Goal: Transaction & Acquisition: Purchase product/service

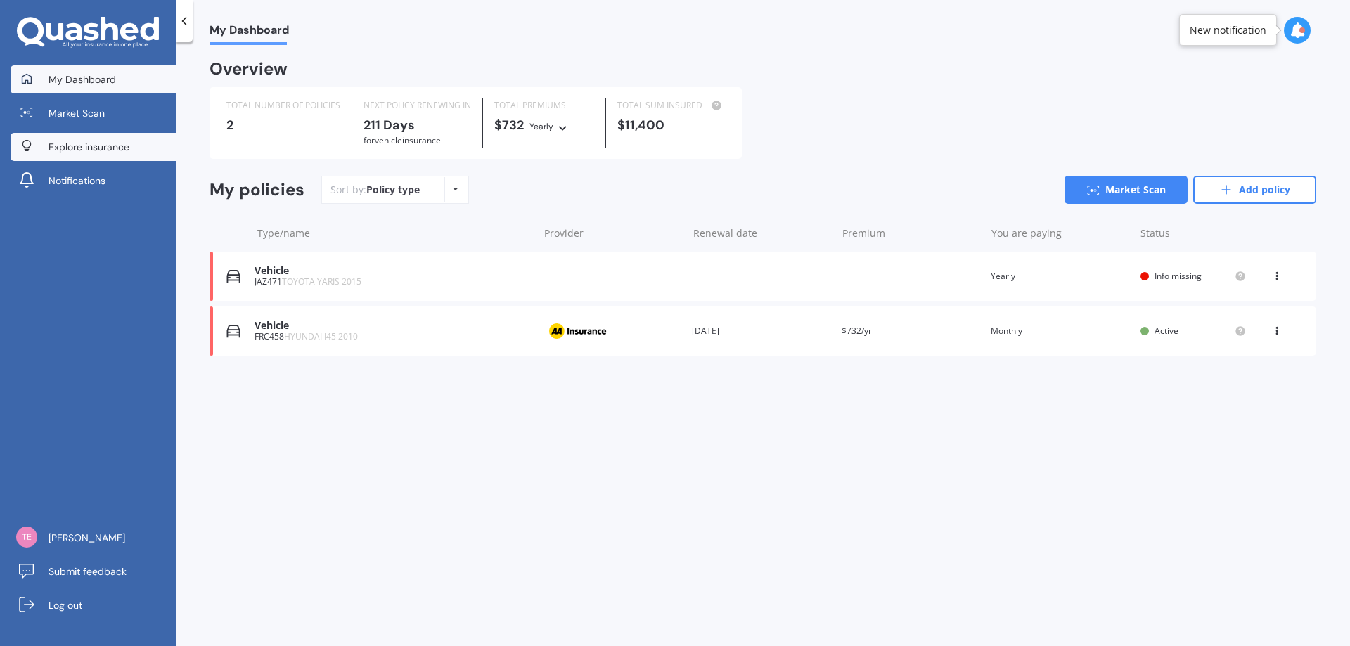
click at [104, 147] on span "Explore insurance" at bounding box center [89, 147] width 81 height 14
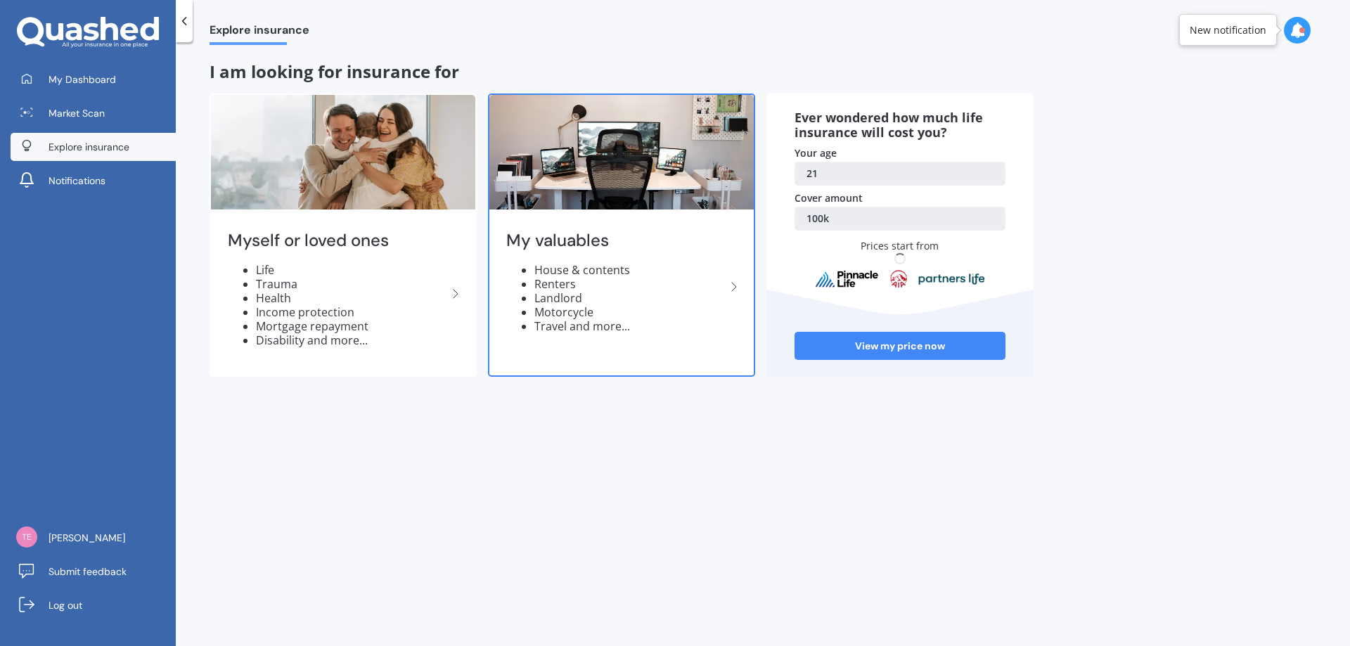
click at [657, 280] on li "Renters" at bounding box center [629, 284] width 191 height 14
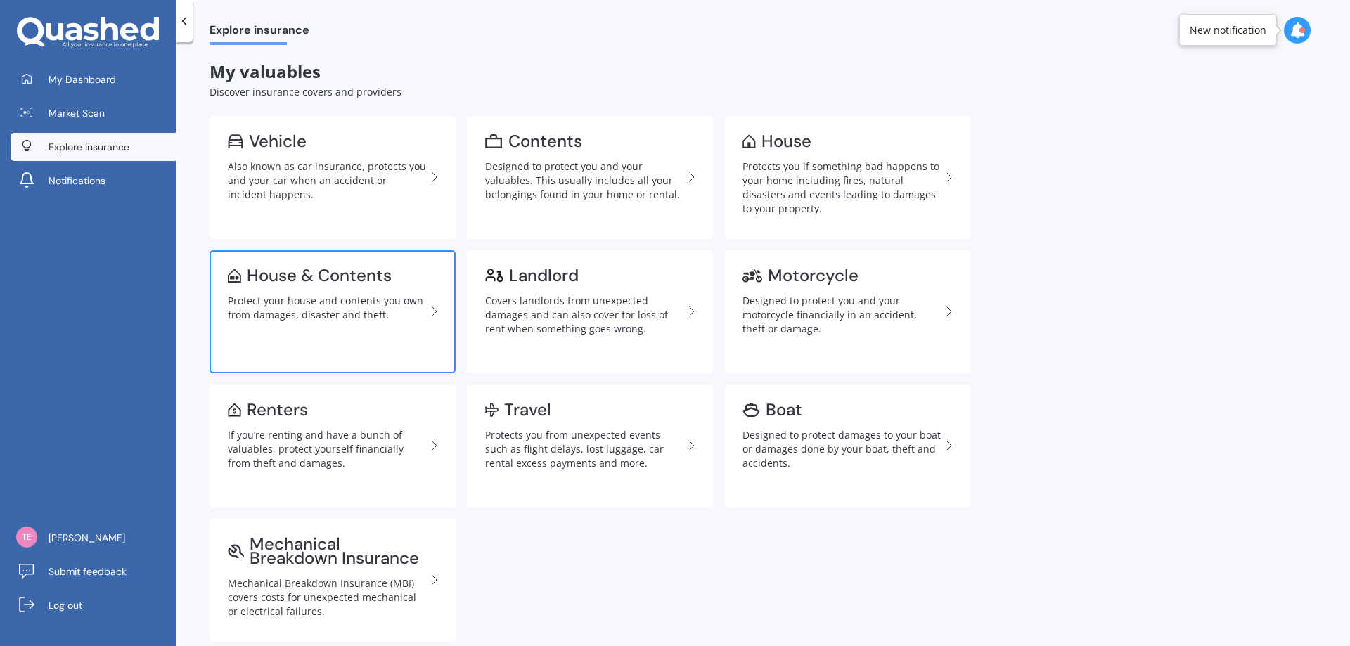
click at [308, 290] on link "House & Contents Protect your house and contents you own from damages, disaster…" at bounding box center [333, 311] width 246 height 123
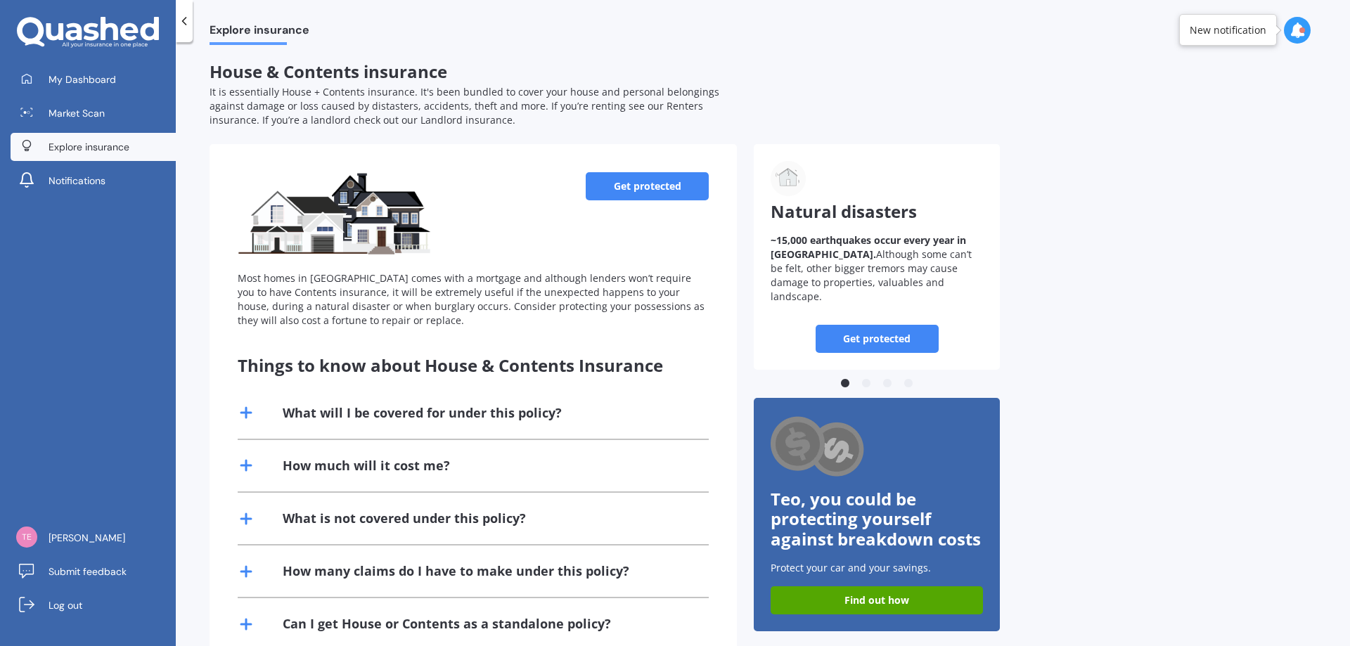
click at [612, 183] on link "Get protected" at bounding box center [647, 186] width 123 height 28
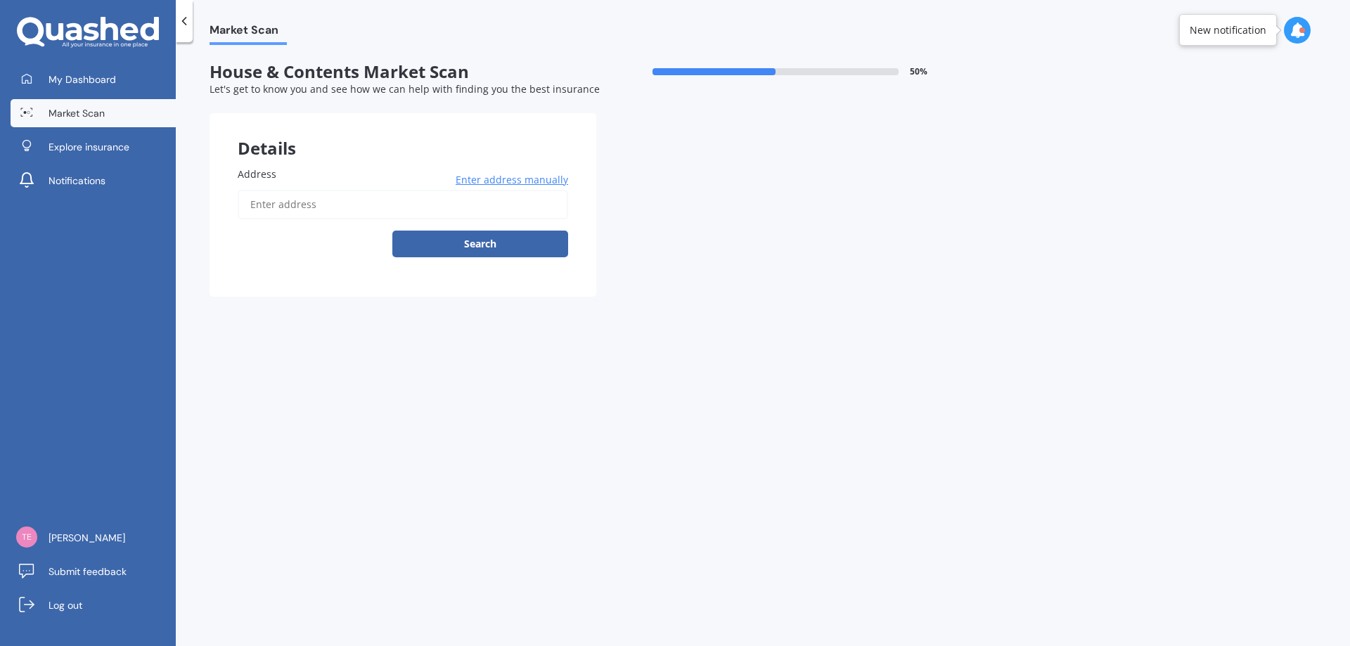
click at [300, 191] on input "Address" at bounding box center [403, 205] width 331 height 30
type input "5 Stoke Street, Westown, New Plymouth 4310"
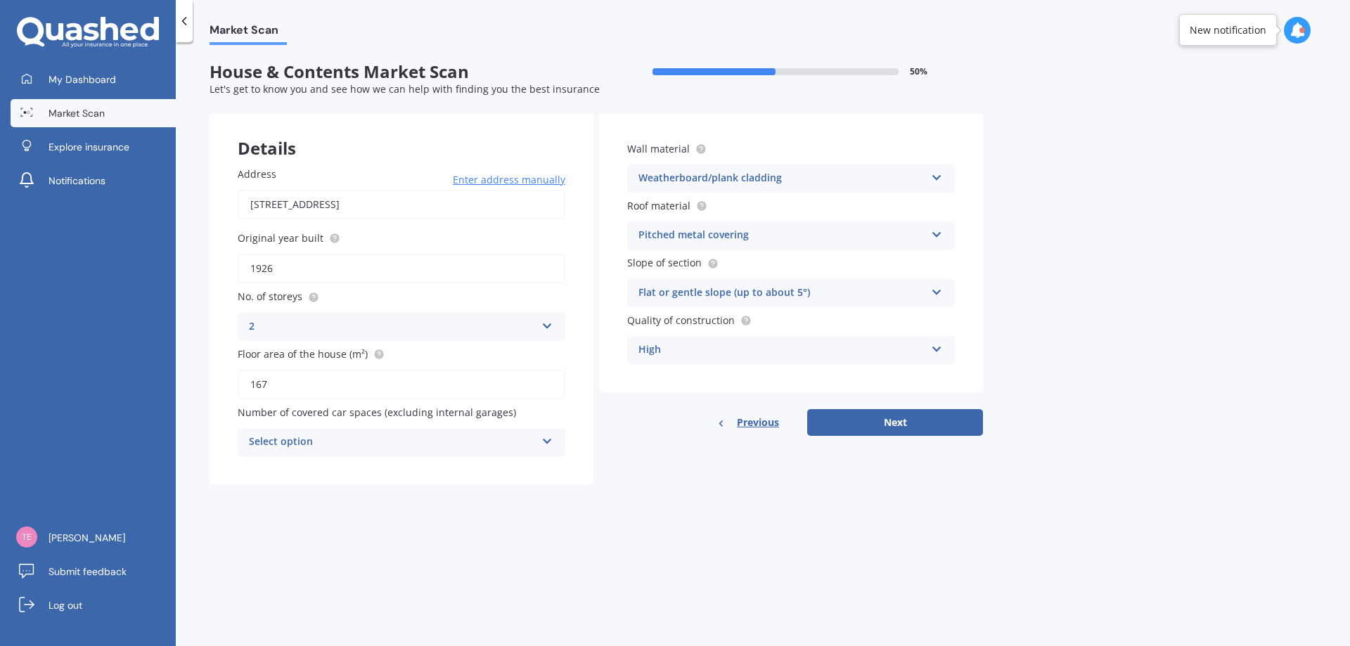
click at [434, 436] on div "Select option" at bounding box center [392, 442] width 287 height 17
click at [291, 464] on div "0" at bounding box center [401, 469] width 326 height 25
click at [1126, 253] on div "Market Scan House & Contents Market Scan 50 % Let's get to know you and see how…" at bounding box center [763, 347] width 1174 height 604
click at [932, 173] on icon at bounding box center [937, 175] width 12 height 10
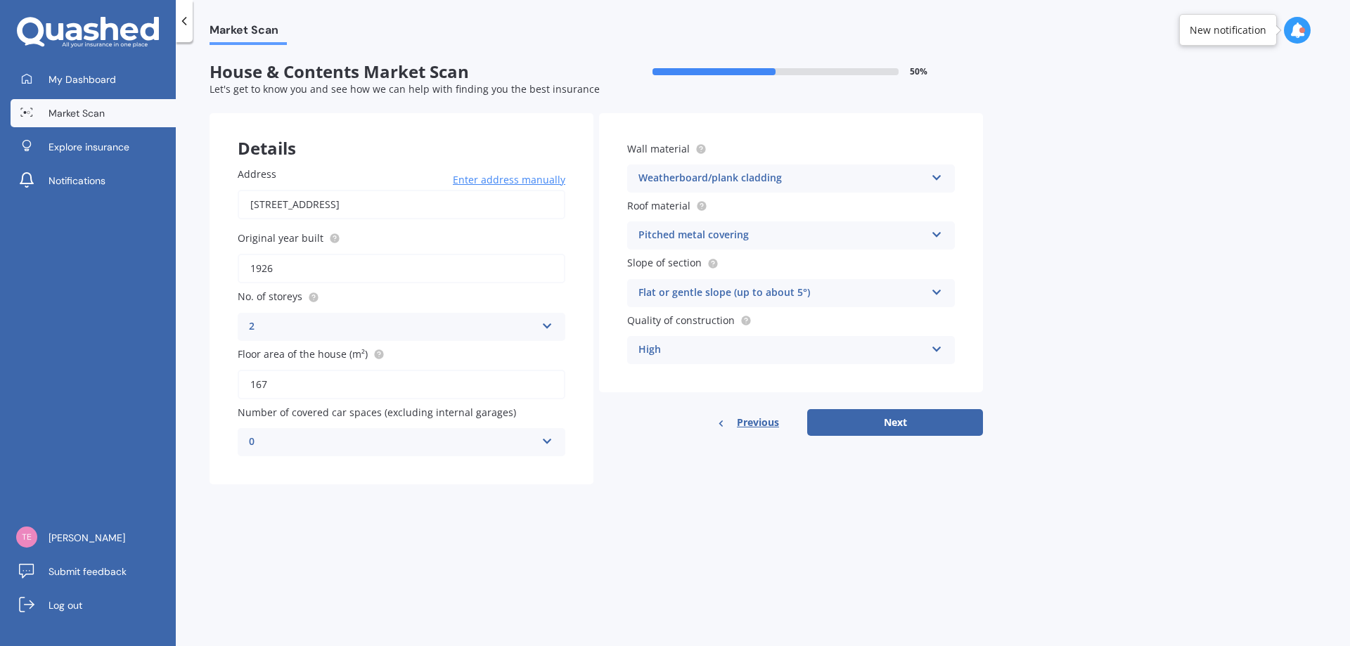
click at [1060, 190] on div "Market Scan House & Contents Market Scan 50 % Let's get to know you and see how…" at bounding box center [763, 347] width 1174 height 604
click at [932, 231] on icon at bounding box center [937, 232] width 12 height 10
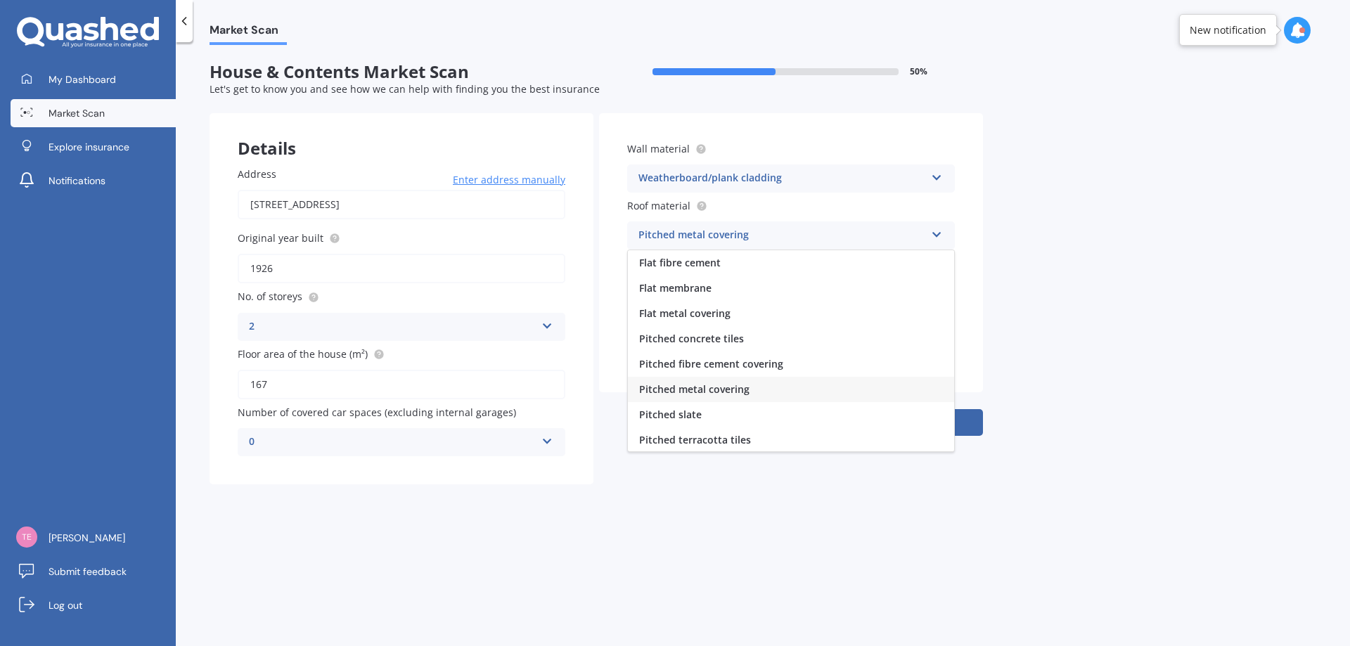
click at [1083, 254] on div "Market Scan House & Contents Market Scan 50 % Let's get to know you and see how…" at bounding box center [763, 347] width 1174 height 604
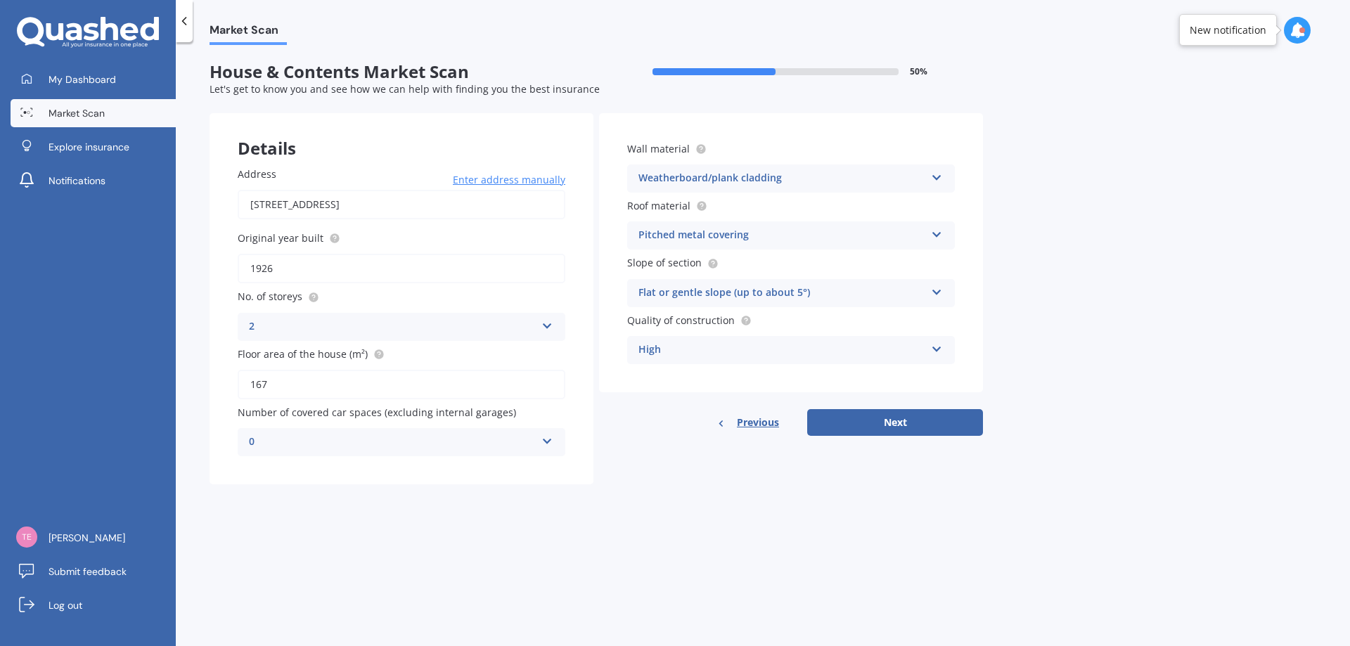
click at [849, 290] on div "Flat or gentle slope (up to about 5°)" at bounding box center [782, 293] width 287 height 17
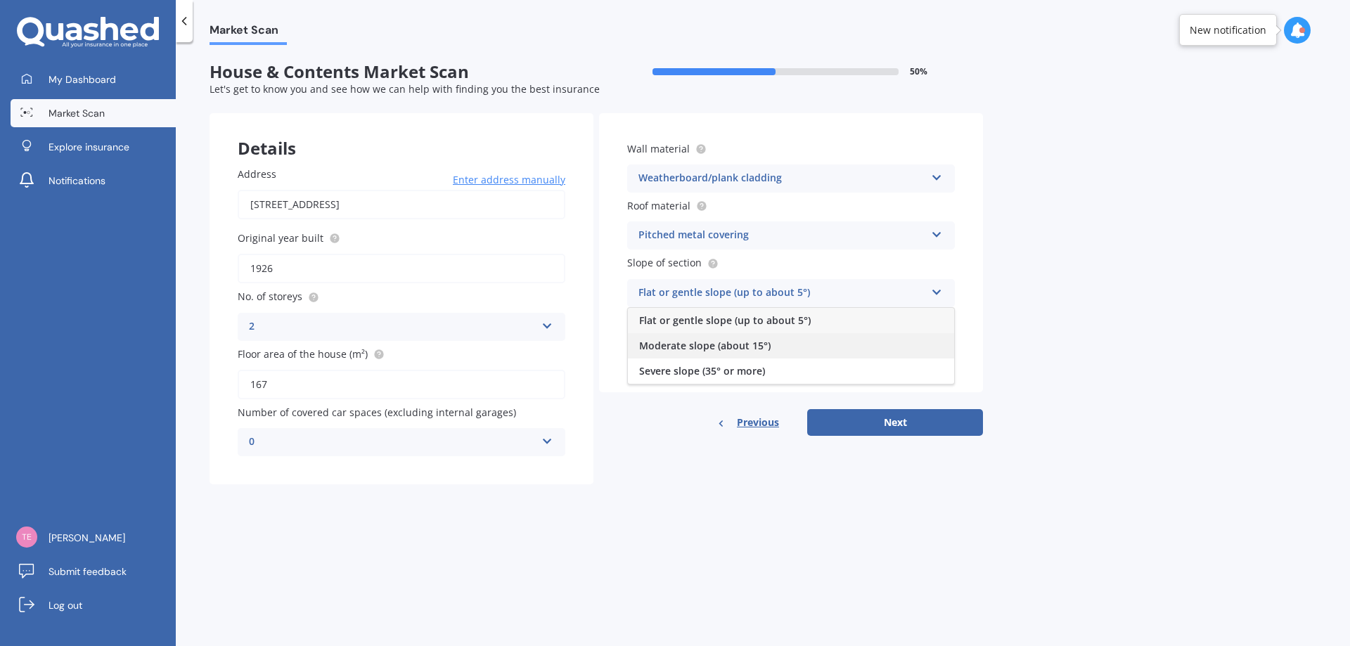
click at [814, 339] on div "Moderate slope (about 15°)" at bounding box center [791, 345] width 326 height 25
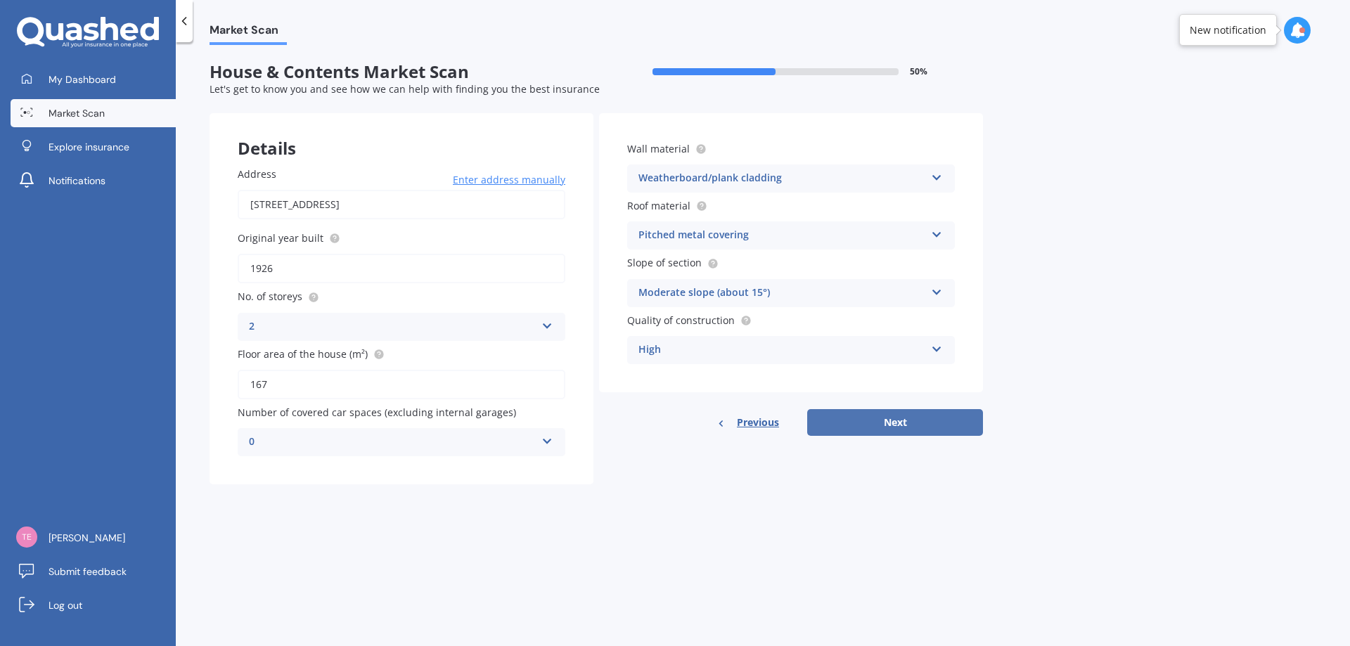
click at [895, 418] on button "Next" at bounding box center [895, 422] width 176 height 27
select select "13"
select select "07"
select select "2004"
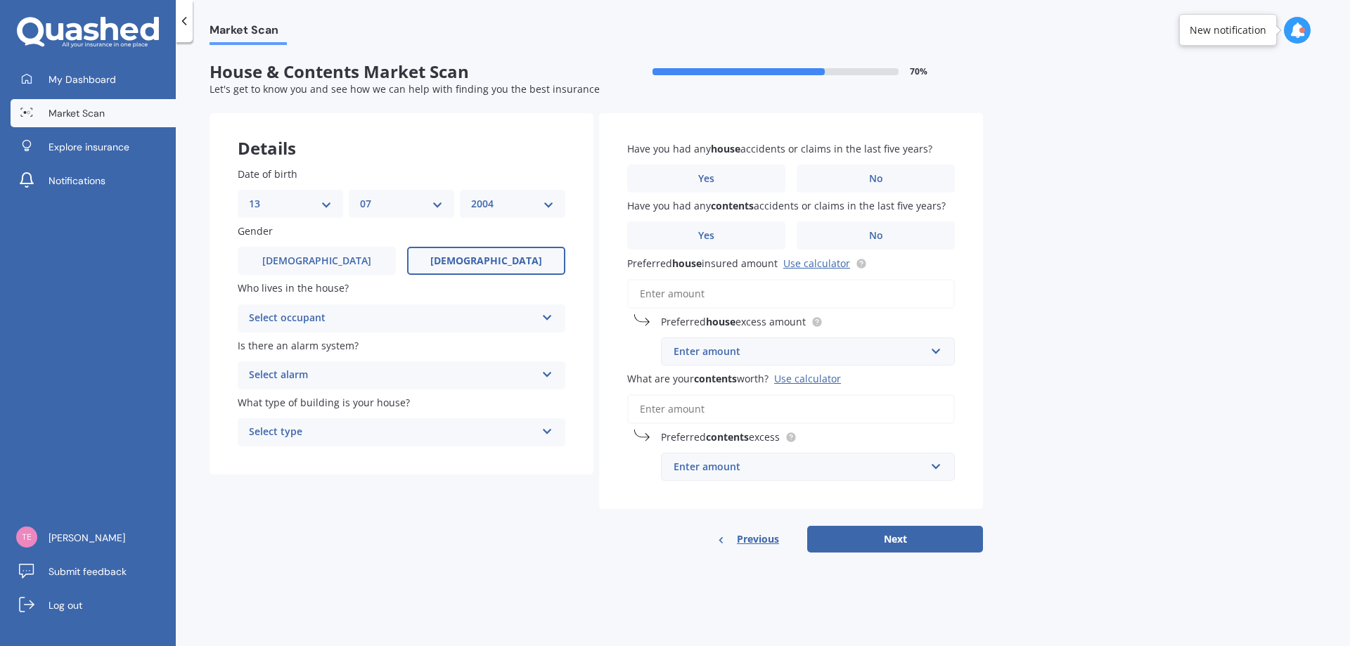
click at [309, 199] on select "DD 01 02 03 04 05 06 07 08 09 10 11 12 13 14 15 16 17 18 19 20 21 22 23 24 25 2…" at bounding box center [290, 203] width 83 height 15
select select "05"
click at [249, 196] on select "DD 01 02 03 04 05 06 07 08 09 10 11 12 13 14 15 16 17 18 19 20 21 22 23 24 25 2…" at bounding box center [290, 203] width 83 height 15
click at [393, 198] on select "MM 01 02 03 04 05 06 07 08 09 10 11 12" at bounding box center [401, 203] width 83 height 15
select select "04"
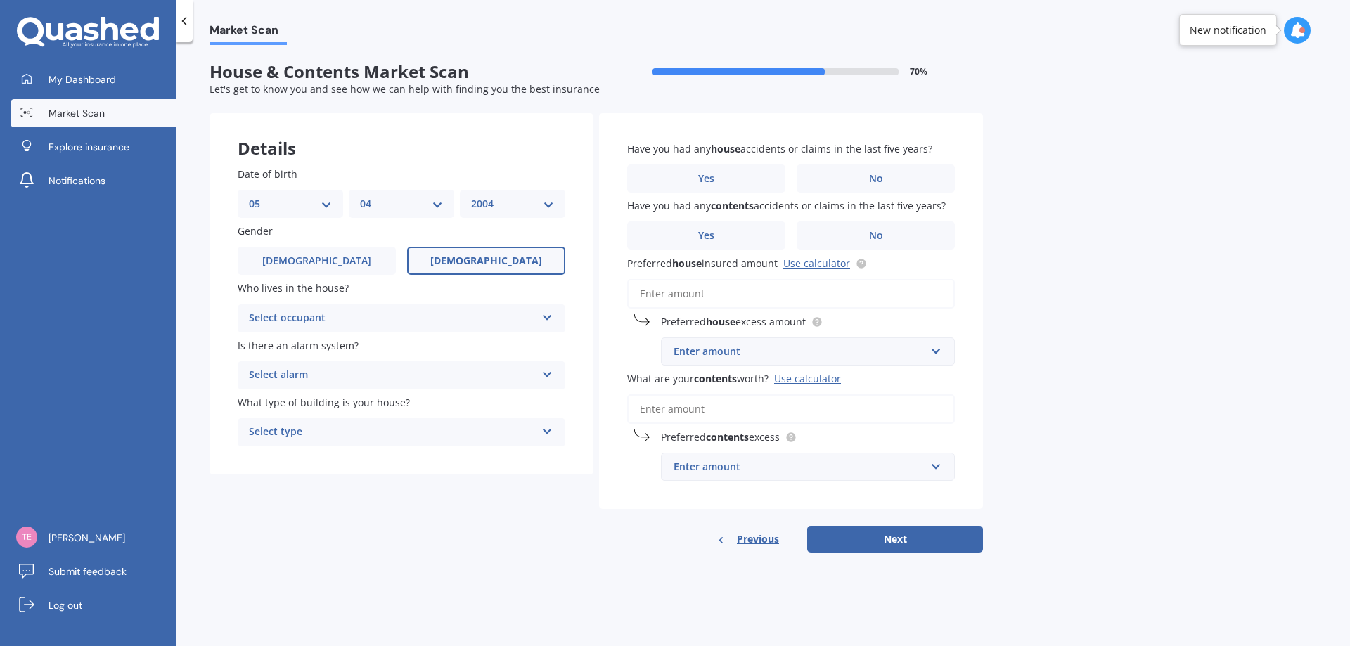
click at [360, 196] on select "MM 01 02 03 04 05 06 07 08 09 10 11 12" at bounding box center [401, 203] width 83 height 15
click at [513, 205] on select "YYYY 2009 2008 2007 2006 2005 2004 2003 2002 2001 2000 1999 1998 1997 1996 1995…" at bounding box center [512, 203] width 83 height 15
select select "1977"
click at [471, 196] on select "YYYY 2009 2008 2007 2006 2005 2004 2003 2002 2001 2000 1999 1998 1997 1996 1995…" at bounding box center [512, 203] width 83 height 15
click at [315, 257] on span "Male" at bounding box center [317, 261] width 112 height 12
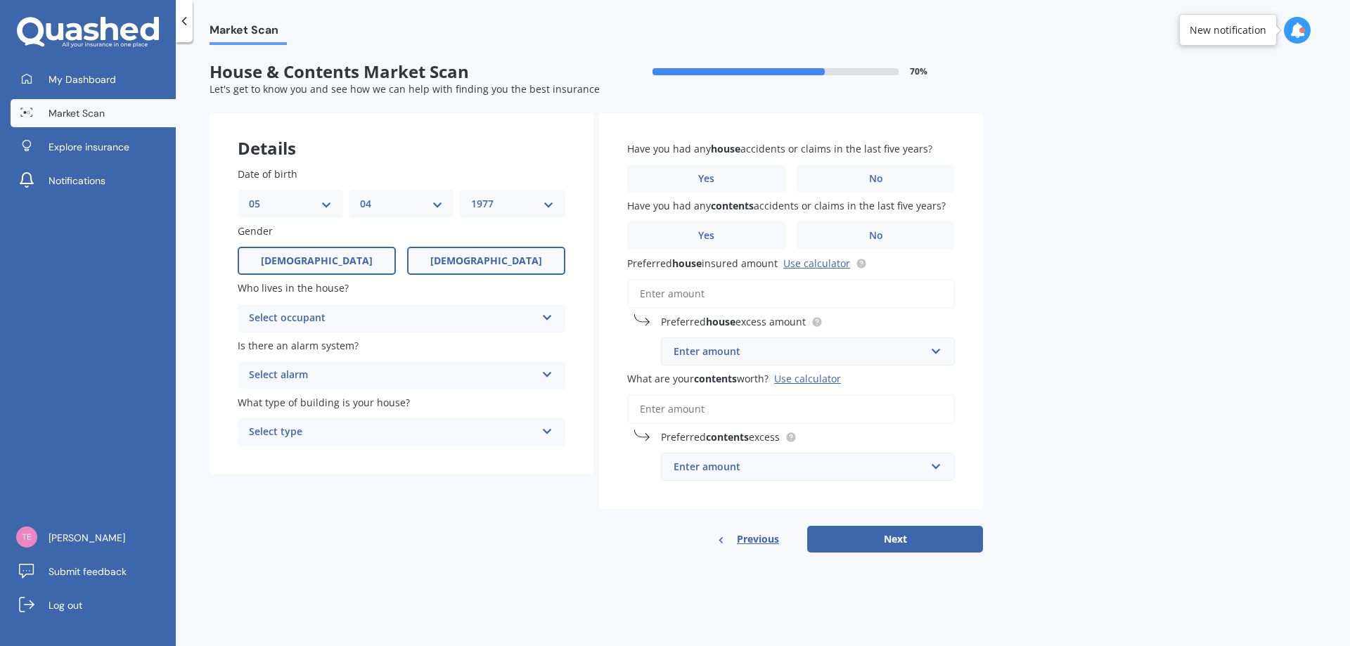
click at [0, 0] on input "Male" at bounding box center [0, 0] width 0 height 0
click at [353, 309] on div "Select occupant Owner Owner + Boarder" at bounding box center [402, 318] width 328 height 28
click at [303, 348] on div "Owner" at bounding box center [401, 345] width 326 height 25
click at [340, 373] on div "Select alarm" at bounding box center [392, 375] width 287 height 17
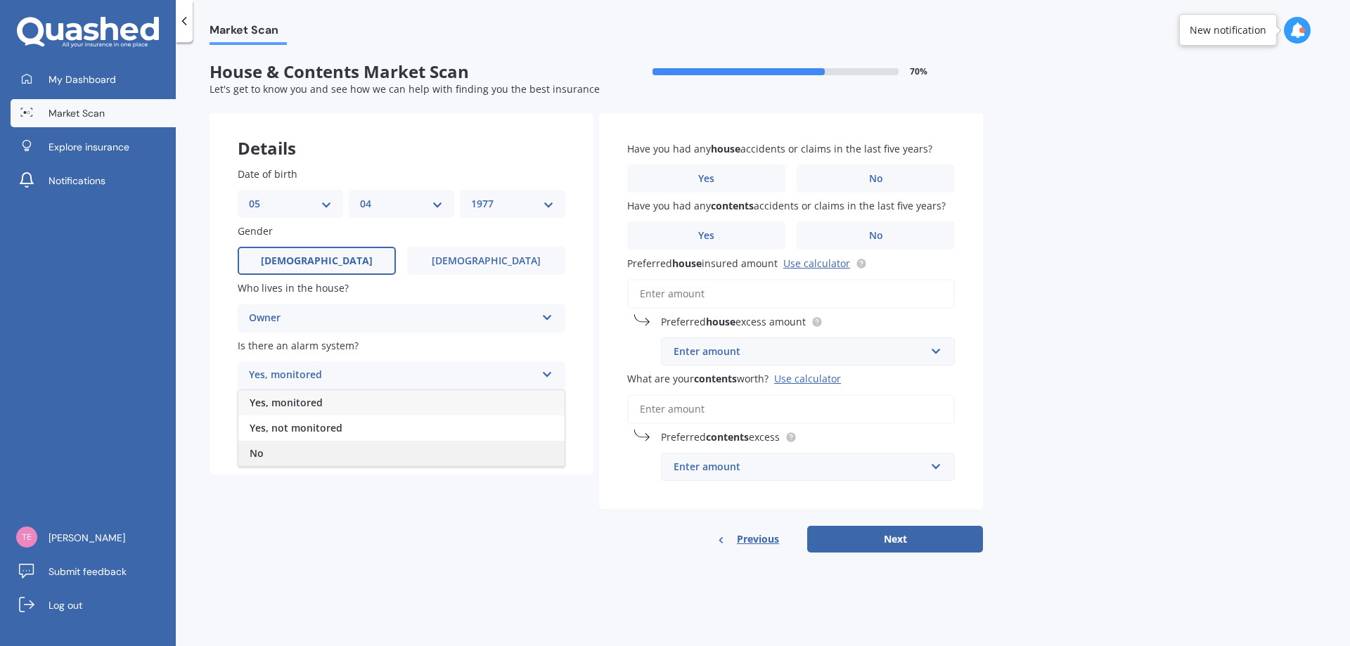
click at [324, 453] on div "No" at bounding box center [401, 453] width 326 height 25
click at [334, 430] on div "Select type" at bounding box center [392, 432] width 287 height 17
click at [335, 460] on div "Freestanding" at bounding box center [401, 459] width 326 height 25
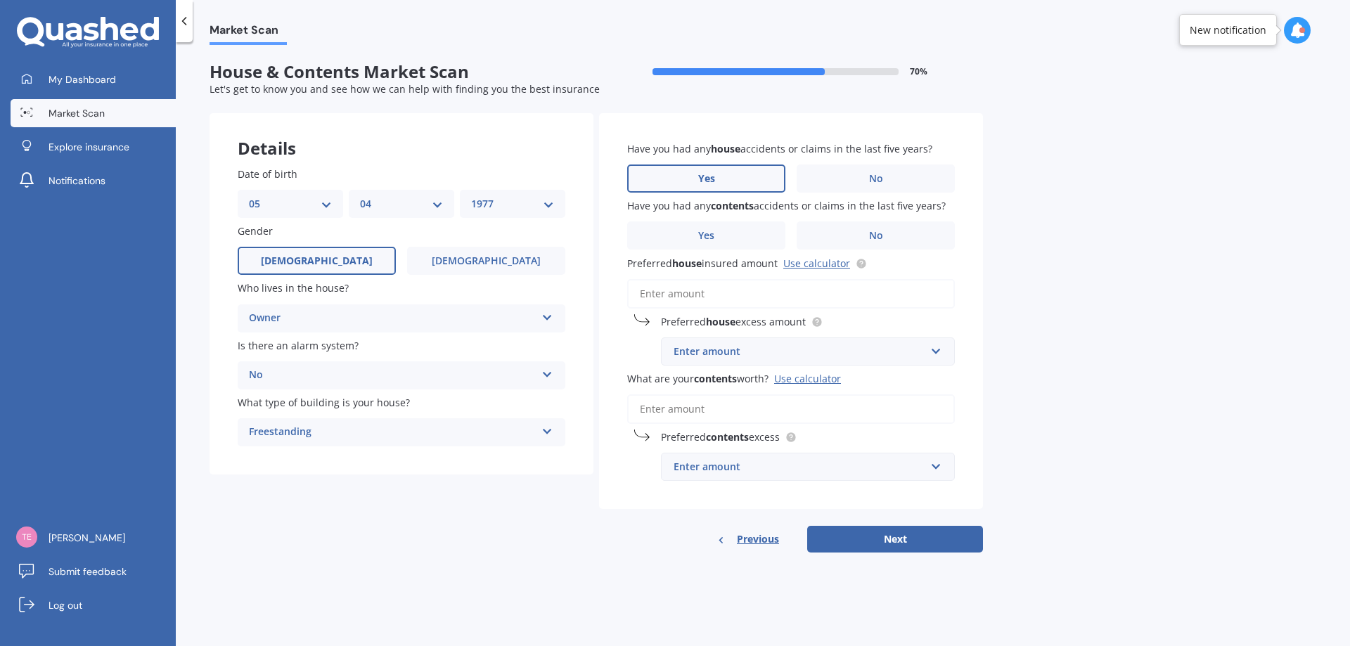
click at [728, 173] on label "Yes" at bounding box center [706, 179] width 158 height 28
click at [0, 0] on input "Yes" at bounding box center [0, 0] width 0 height 0
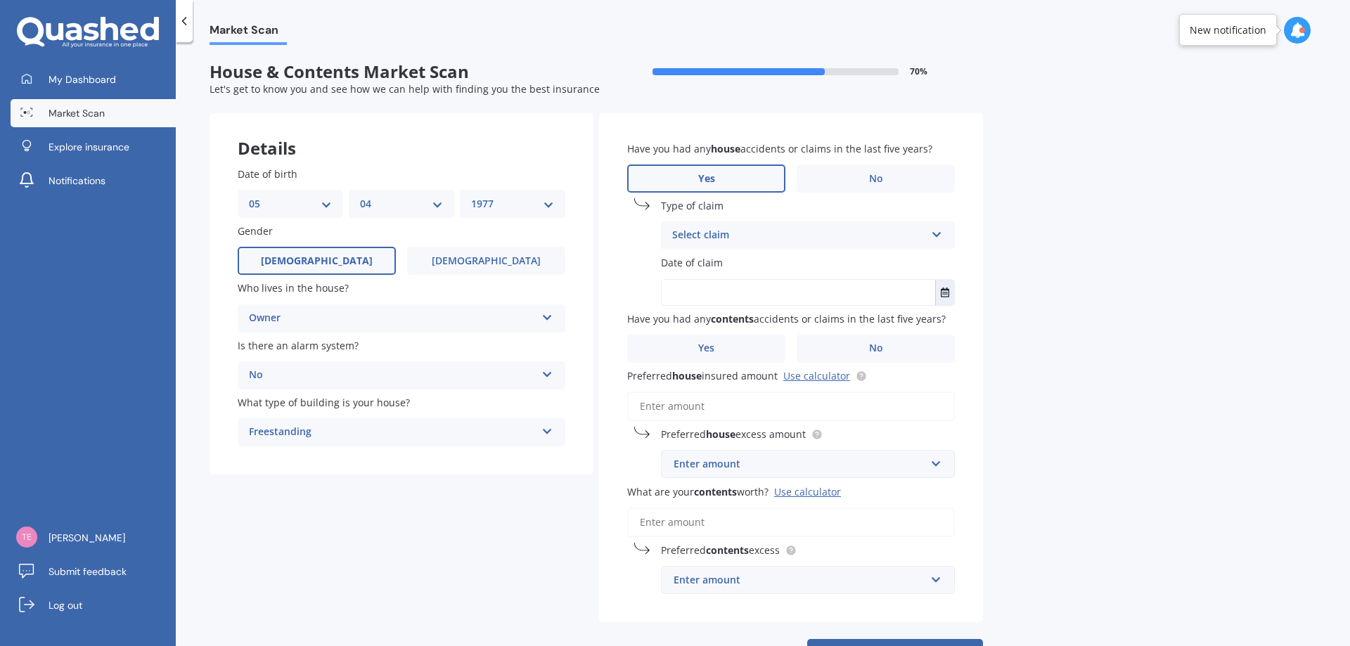
click at [736, 238] on div "Select claim" at bounding box center [798, 235] width 253 height 17
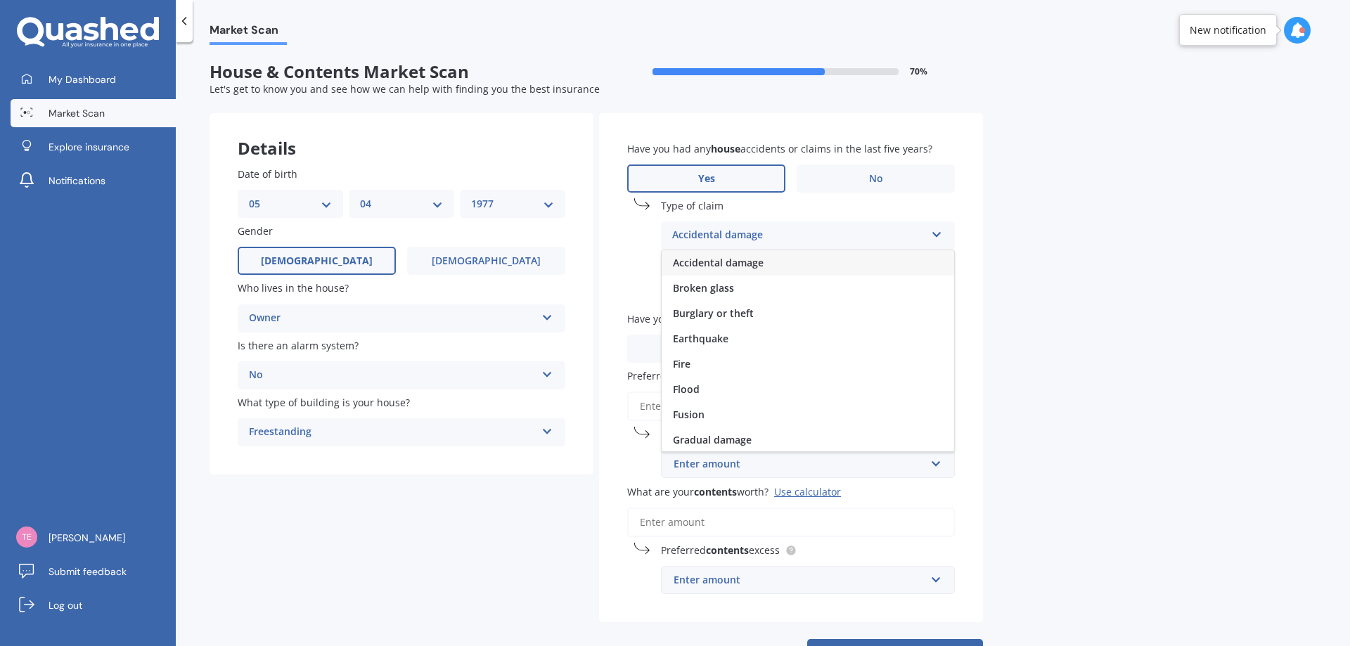
click at [718, 262] on span "Accidental damage" at bounding box center [718, 262] width 91 height 13
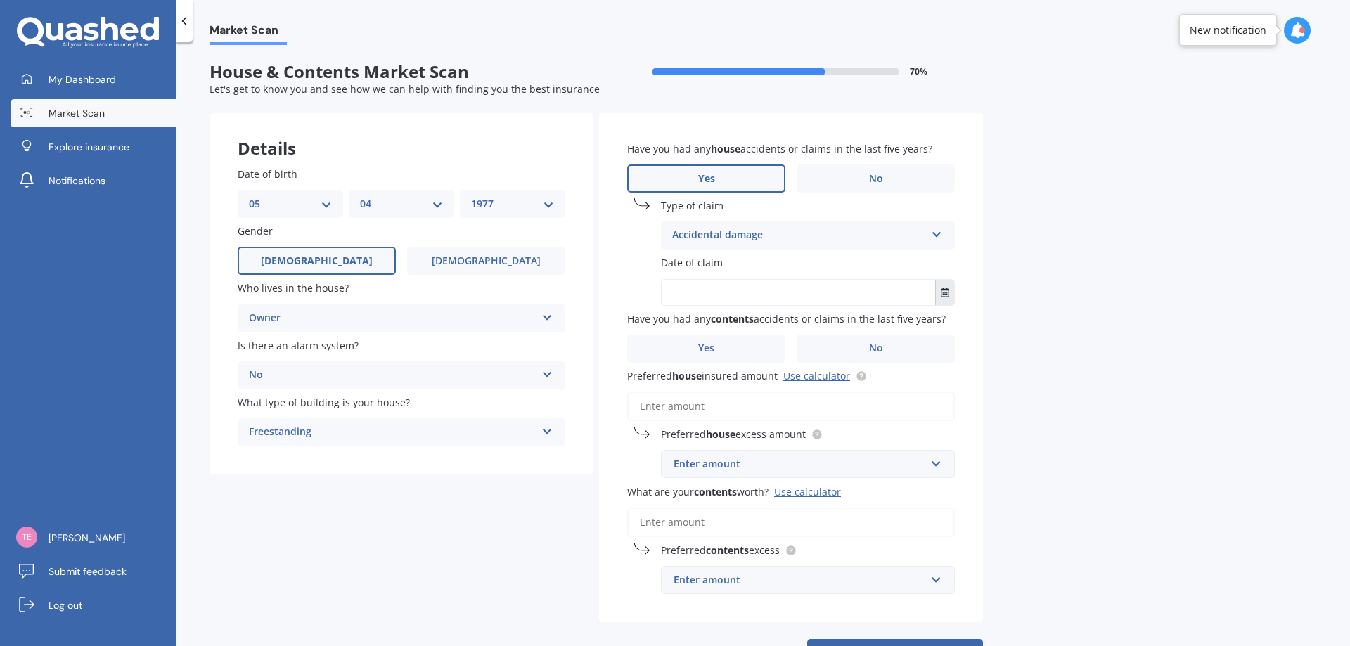
click at [947, 293] on icon "Select date" at bounding box center [945, 293] width 8 height 10
click at [940, 292] on button "Select date" at bounding box center [944, 292] width 19 height 25
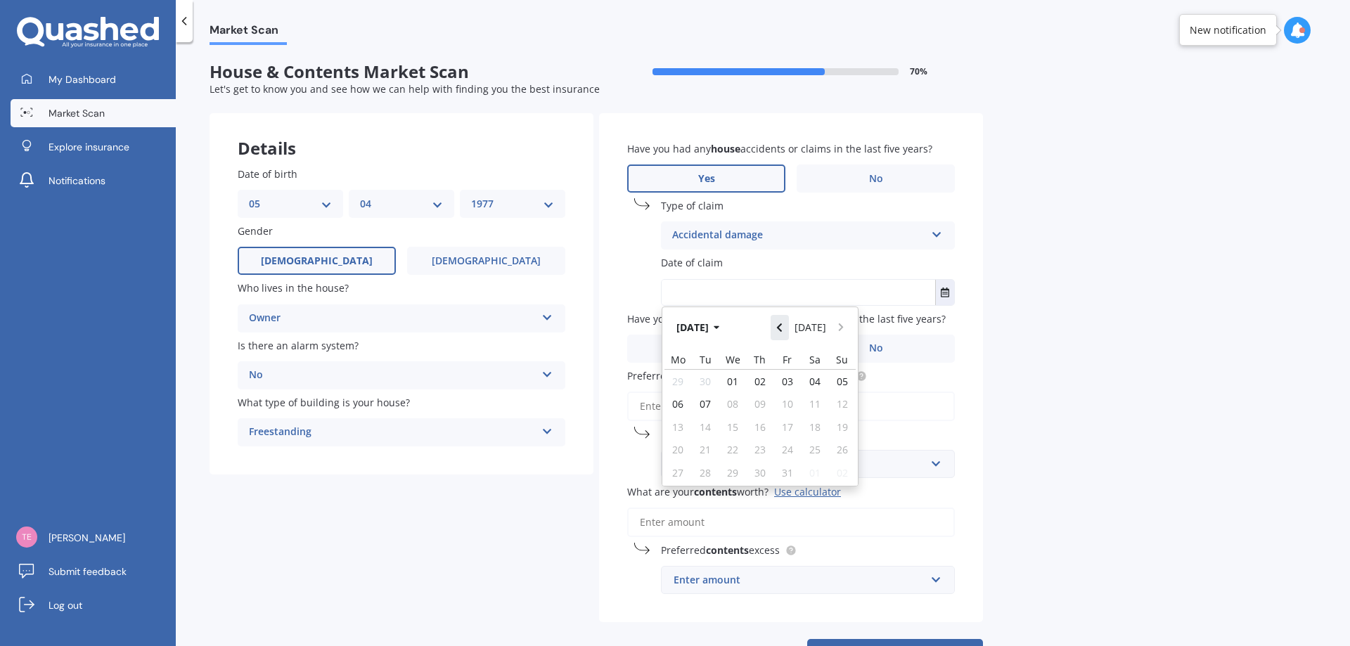
click at [782, 330] on icon "Navigate back" at bounding box center [779, 327] width 5 height 8
click at [719, 327] on icon "button" at bounding box center [717, 328] width 6 height 4
click at [684, 371] on span "Jan" at bounding box center [688, 372] width 15 height 13
click at [720, 326] on button "Jan 2025" at bounding box center [700, 327] width 60 height 25
click at [707, 330] on icon "button" at bounding box center [707, 328] width 6 height 10
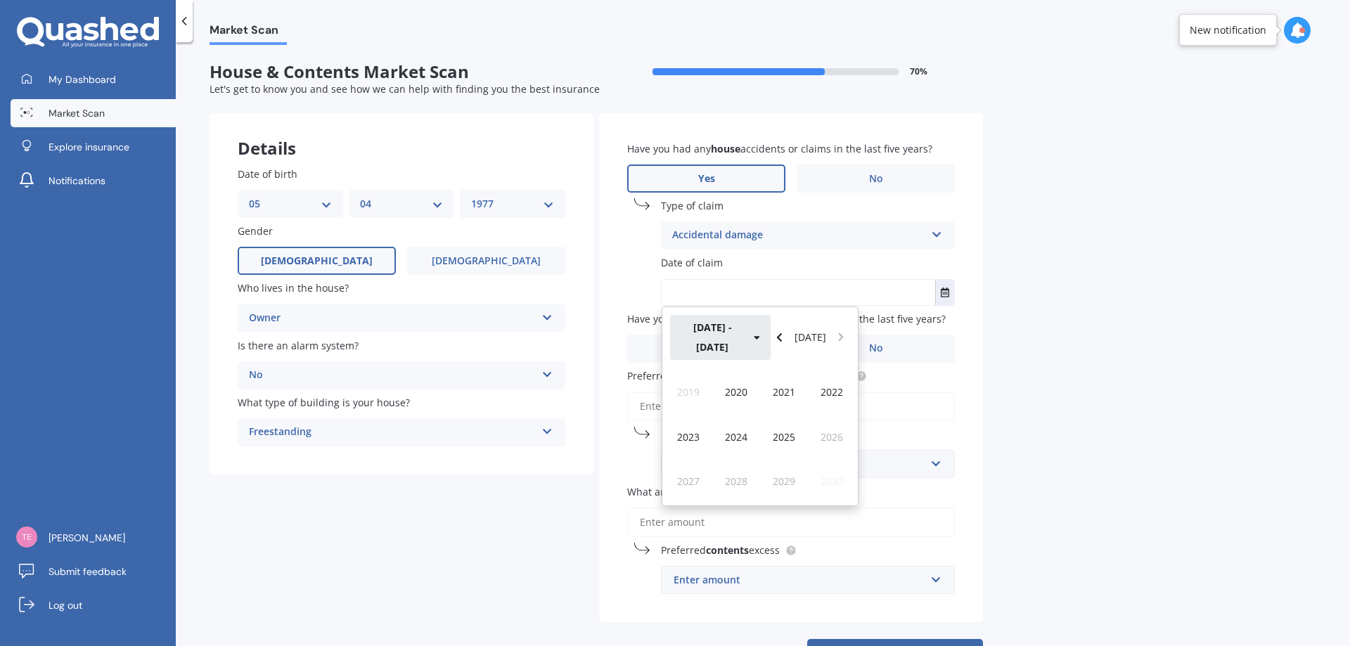
click at [754, 333] on icon "button" at bounding box center [757, 338] width 6 height 10
click at [815, 325] on button "Today" at bounding box center [811, 337] width 44 height 45
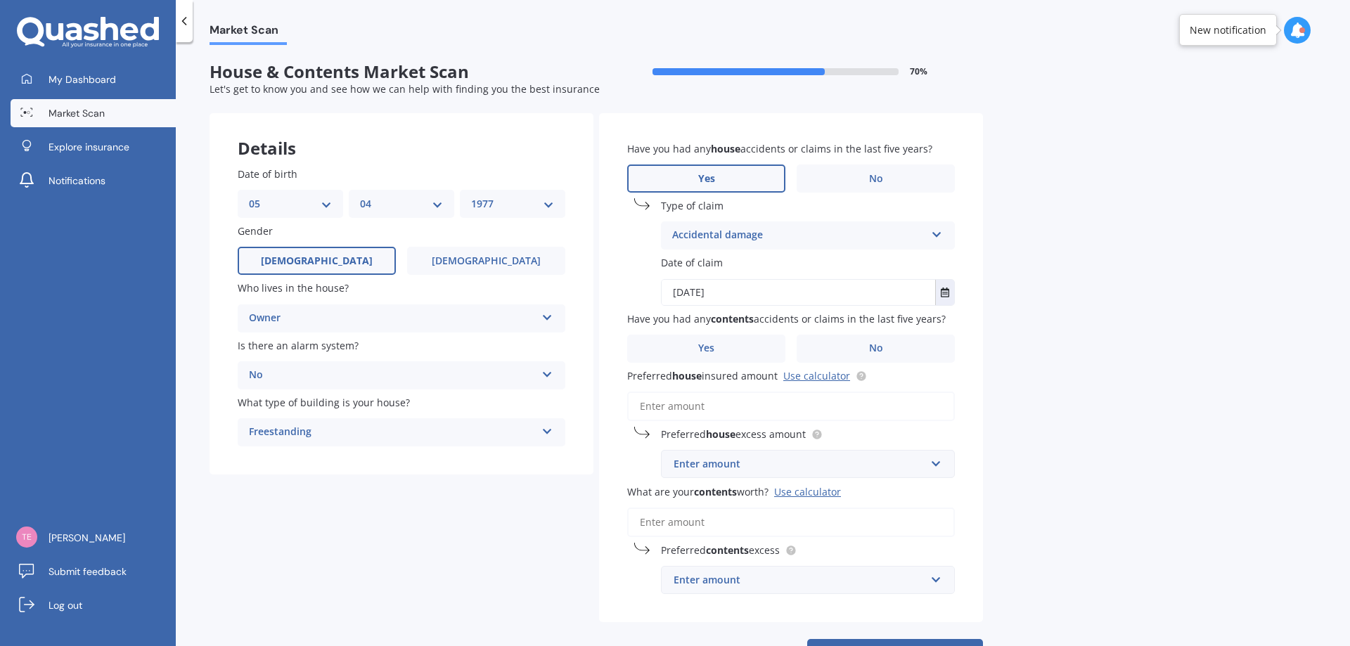
drag, startPoint x: 938, startPoint y: 291, endPoint x: 878, endPoint y: 295, distance: 59.9
click at [939, 290] on button "Select date" at bounding box center [944, 292] width 19 height 25
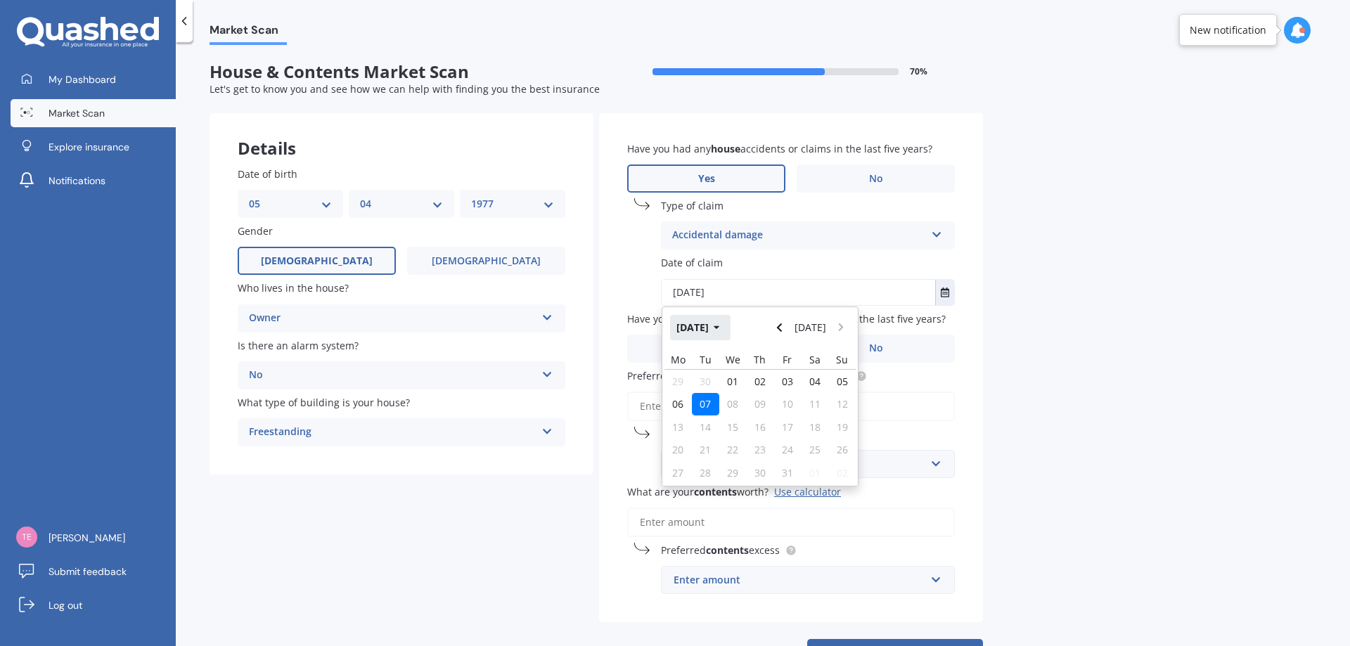
click at [720, 326] on icon "button" at bounding box center [717, 328] width 6 height 10
click at [738, 373] on span "Feb" at bounding box center [736, 372] width 17 height 13
click at [782, 323] on icon "Navigate back" at bounding box center [779, 328] width 6 height 10
click at [719, 327] on icon "button" at bounding box center [717, 328] width 6 height 4
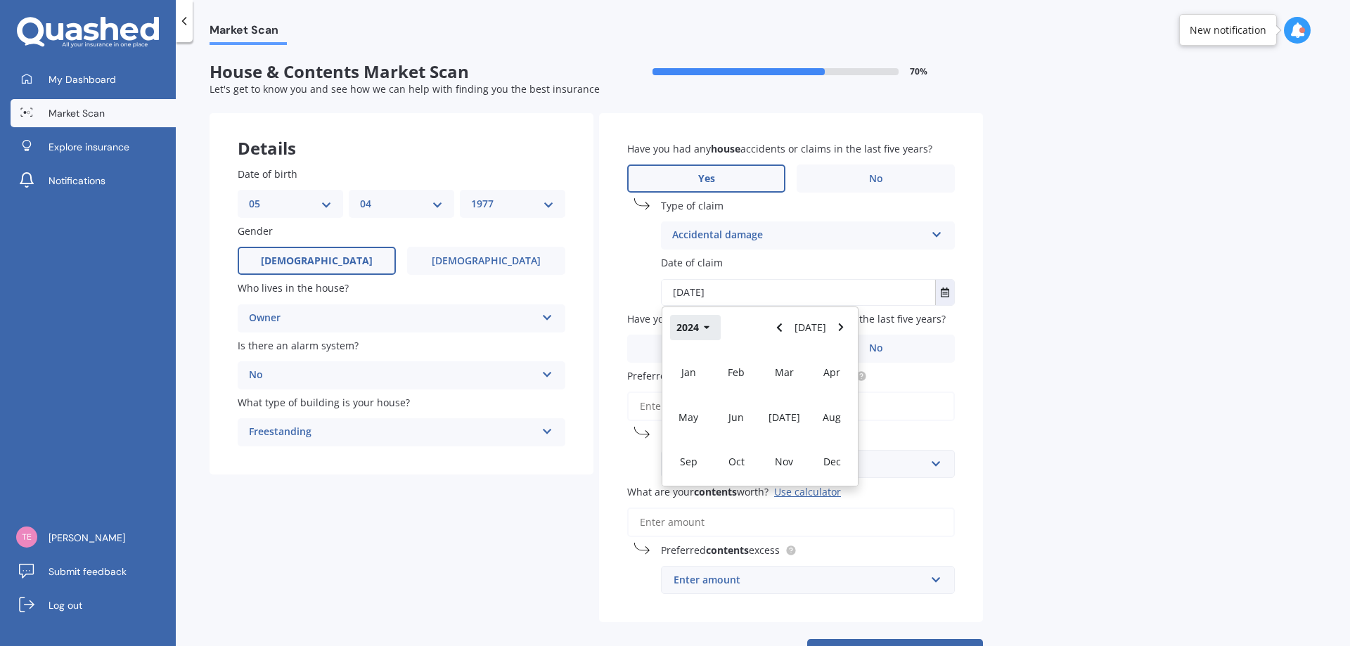
click at [707, 327] on icon "button" at bounding box center [707, 328] width 6 height 4
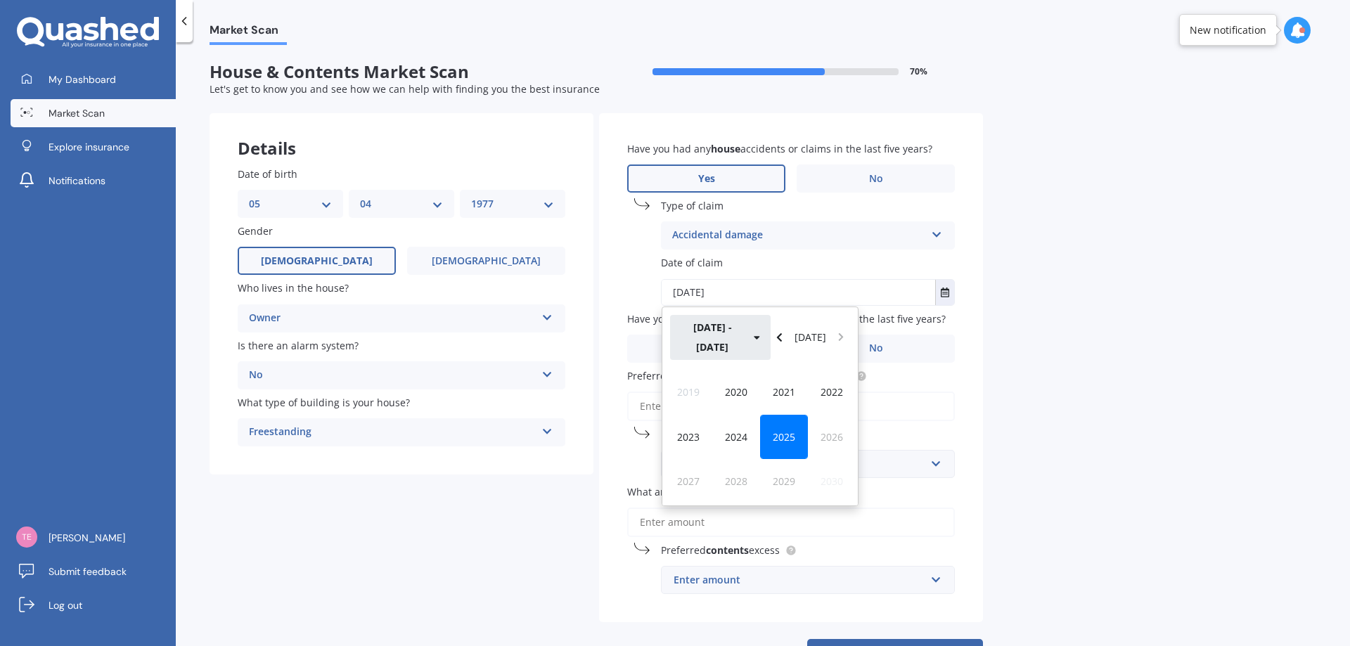
click at [691, 327] on button "2020 - 2029" at bounding box center [720, 337] width 101 height 45
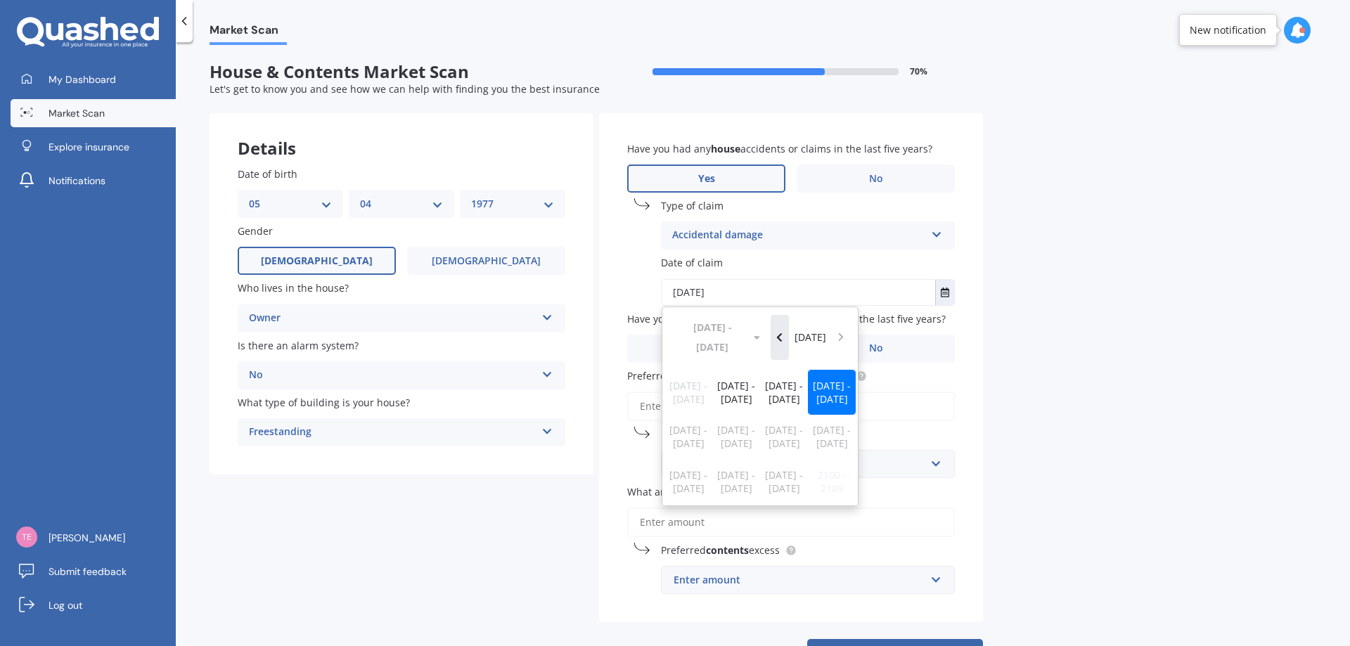
click at [782, 333] on icon "Navigate back" at bounding box center [779, 337] width 5 height 8
click at [845, 328] on button "Navigate forward" at bounding box center [841, 337] width 18 height 45
click at [1063, 354] on div "Market Scan House & Contents Market Scan 70 % Let's get to know you and see how…" at bounding box center [763, 347] width 1174 height 604
click at [827, 379] on span "2020 - 2029" at bounding box center [832, 392] width 38 height 27
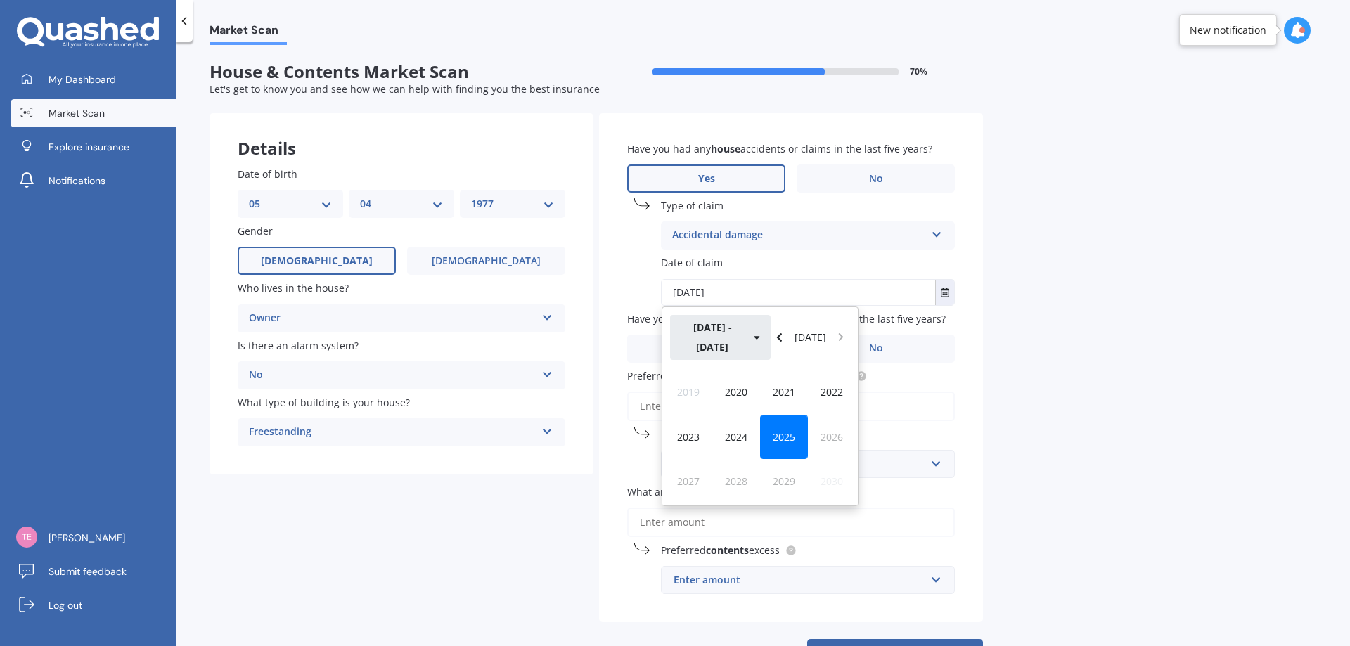
click at [710, 329] on button "2020 - 2029" at bounding box center [720, 337] width 101 height 45
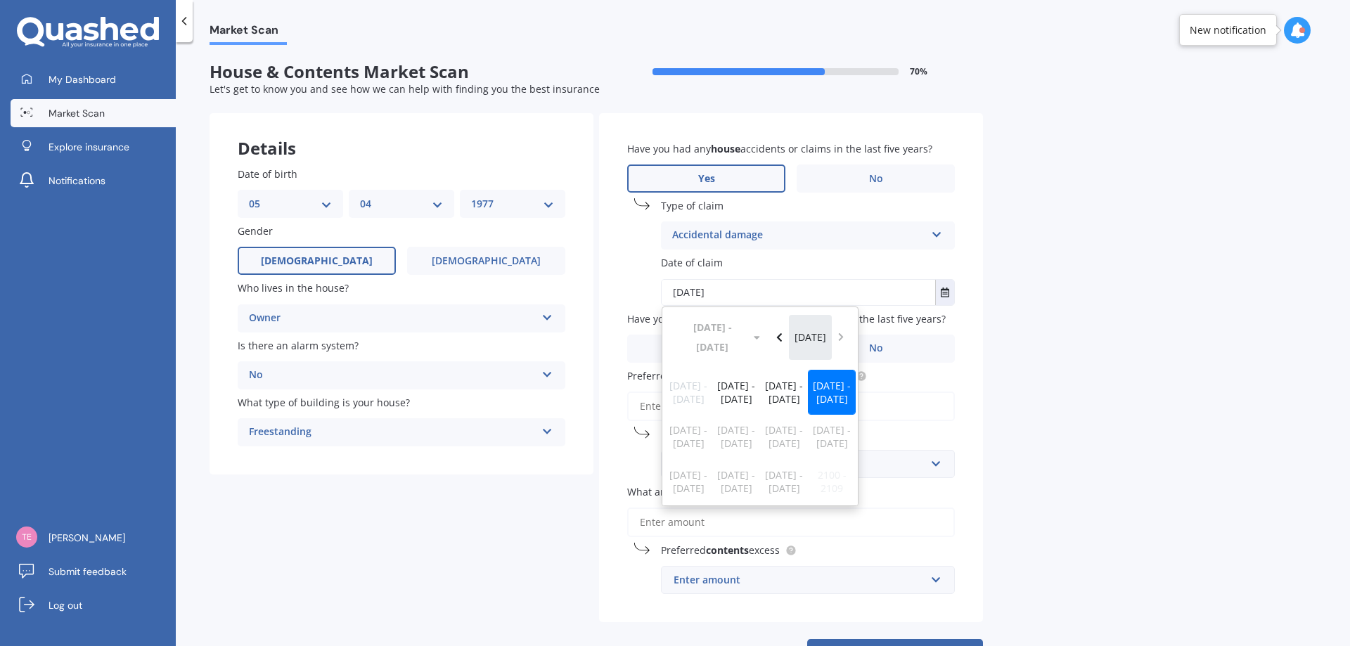
click at [817, 326] on button "Today" at bounding box center [811, 337] width 44 height 45
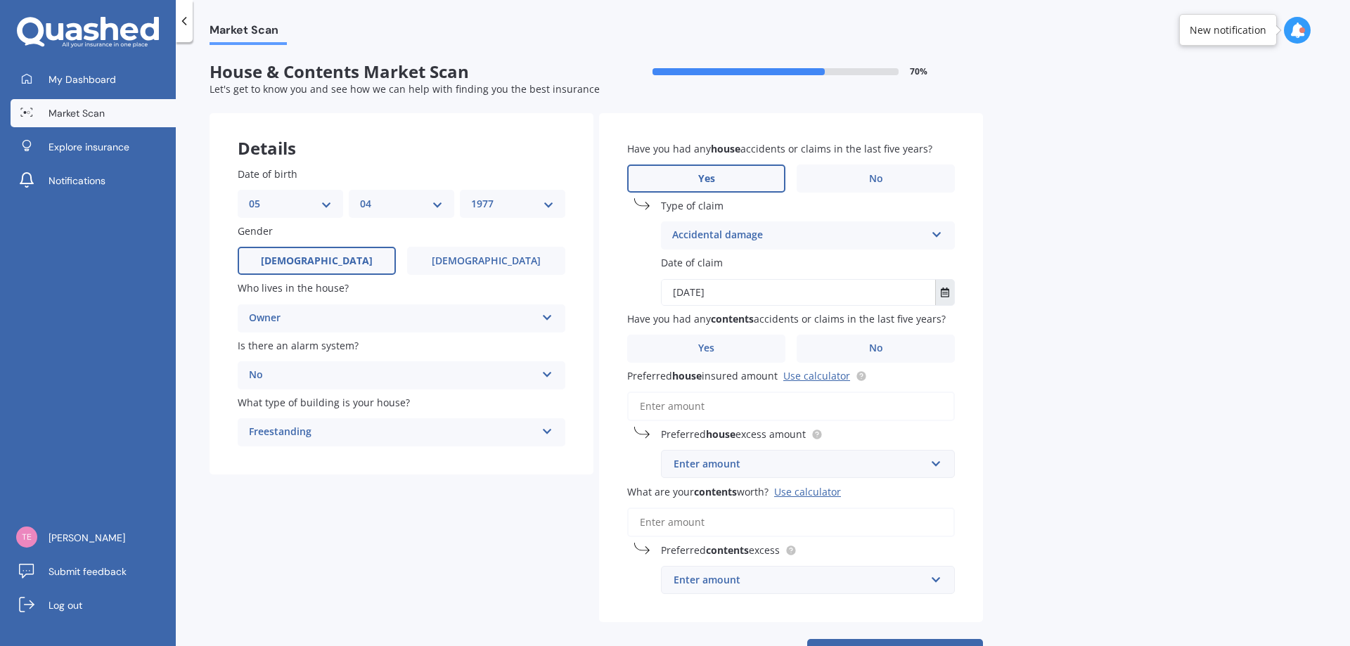
click at [941, 291] on icon "Select date" at bounding box center [945, 293] width 8 height 10
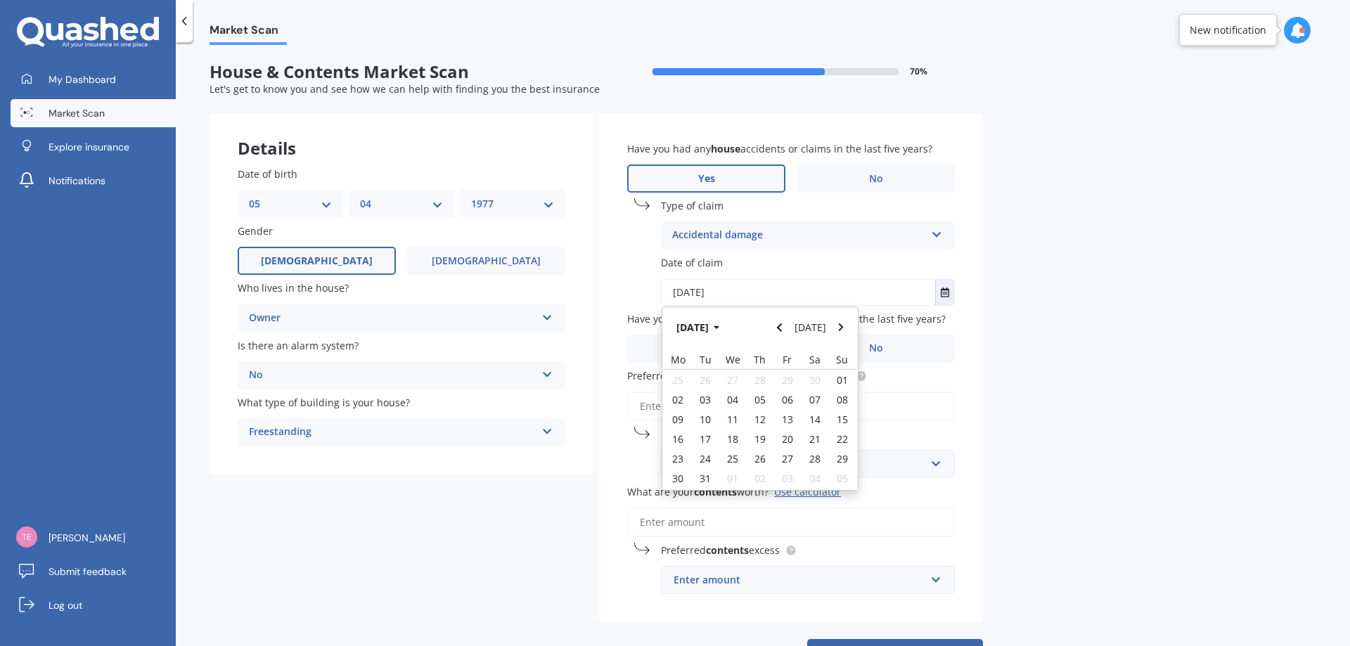
drag, startPoint x: 737, startPoint y: 289, endPoint x: 655, endPoint y: 291, distance: 82.3
click at [655, 291] on div "Date of claim 07/10/2025 Dec 2024 Today Mo Tu We Th Fr Sa Su 25 26 27 28 29 30 …" at bounding box center [791, 280] width 328 height 50
type input "02/02/2022"
click at [1237, 405] on div "Market Scan House & Contents Market Scan 70 % Let's get to know you and see how…" at bounding box center [763, 347] width 1174 height 604
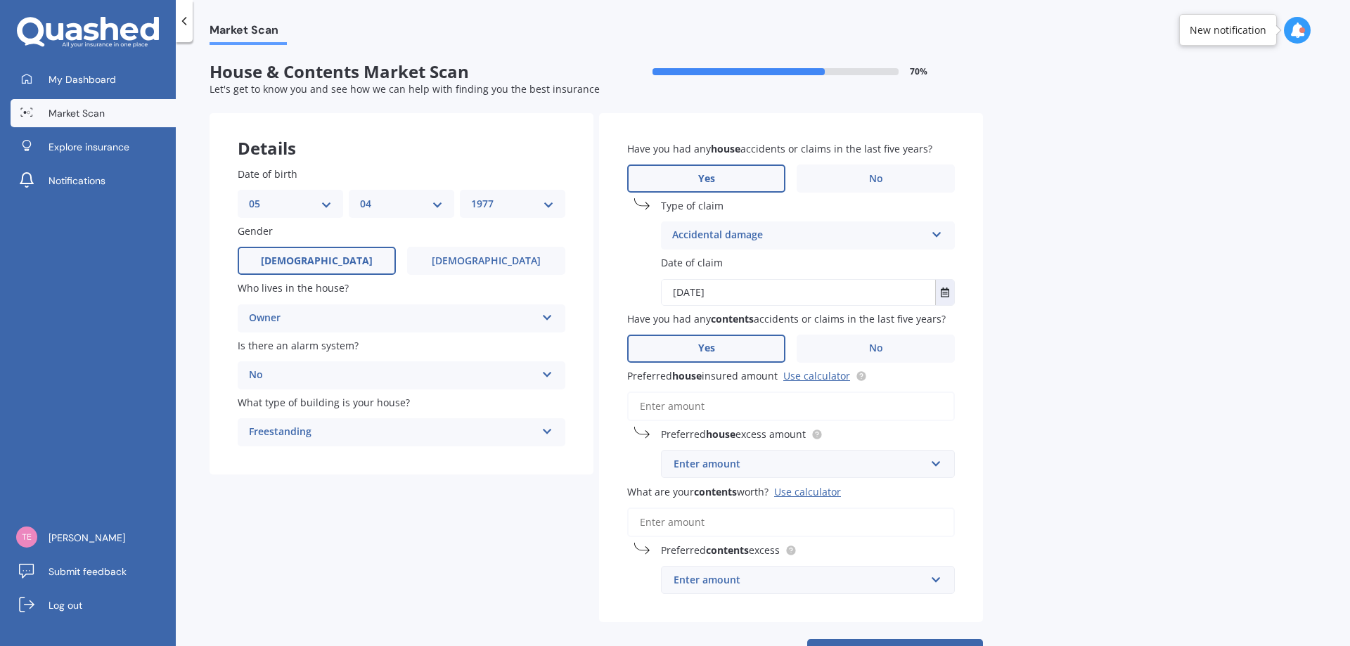
click at [695, 344] on label "Yes" at bounding box center [706, 349] width 158 height 28
click at [0, 0] on input "Yes" at bounding box center [0, 0] width 0 height 0
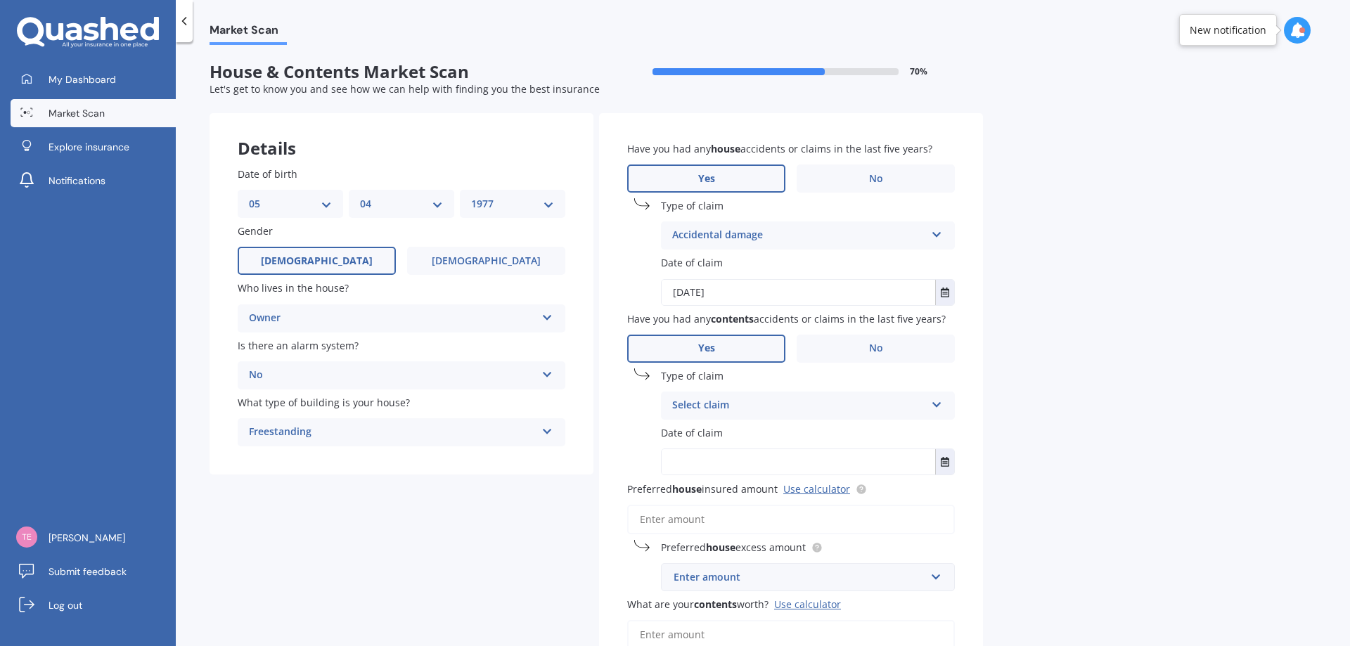
click at [754, 406] on div "Select claim" at bounding box center [798, 405] width 253 height 17
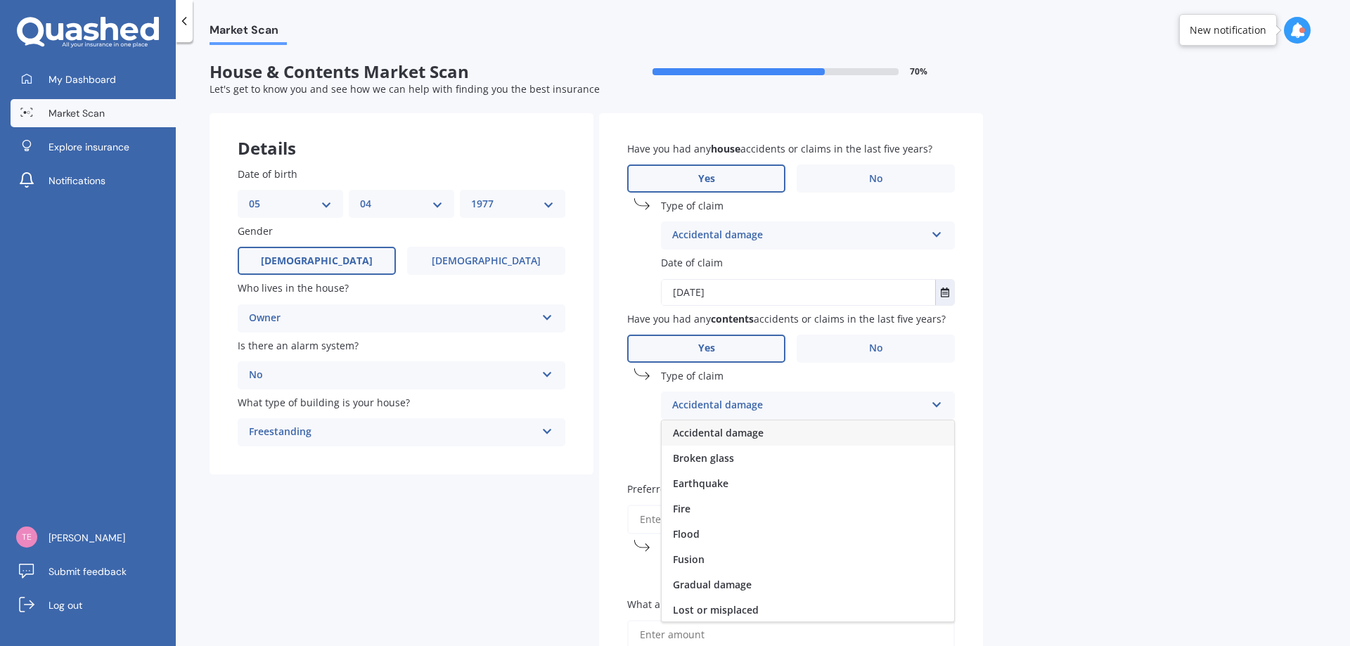
click at [737, 432] on span "Accidental damage" at bounding box center [718, 432] width 91 height 13
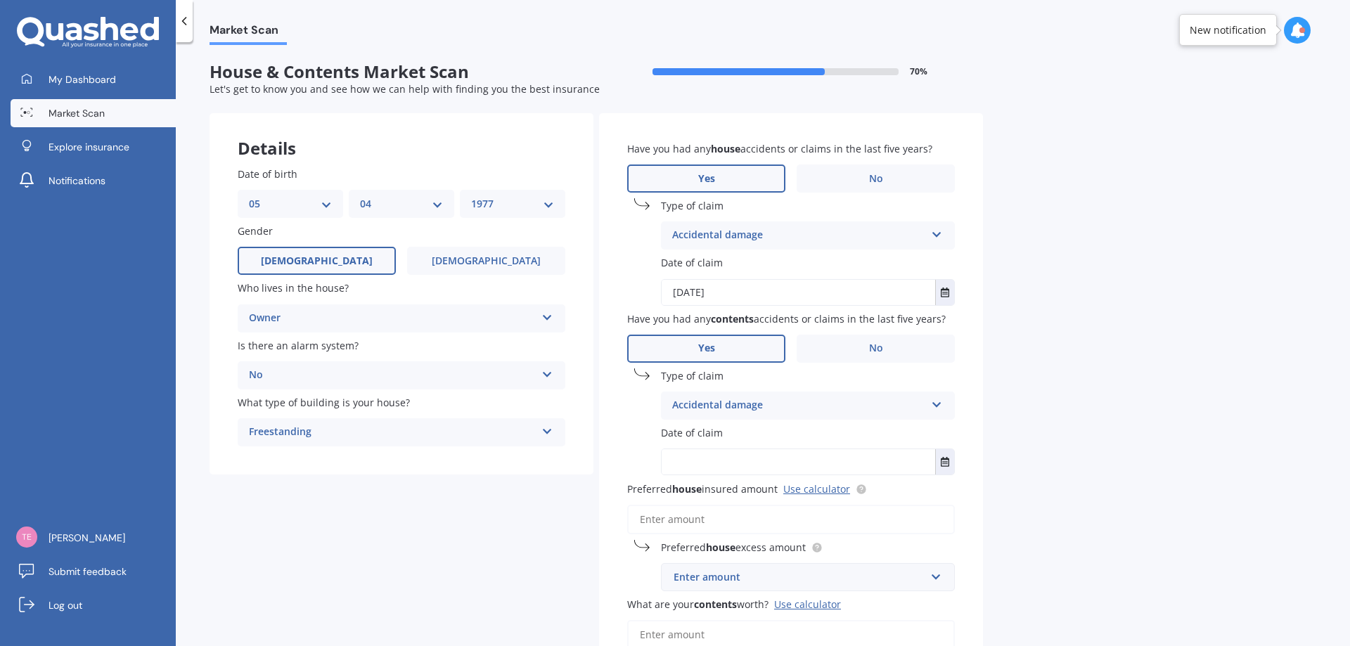
click at [775, 404] on div "Accidental damage" at bounding box center [798, 405] width 253 height 17
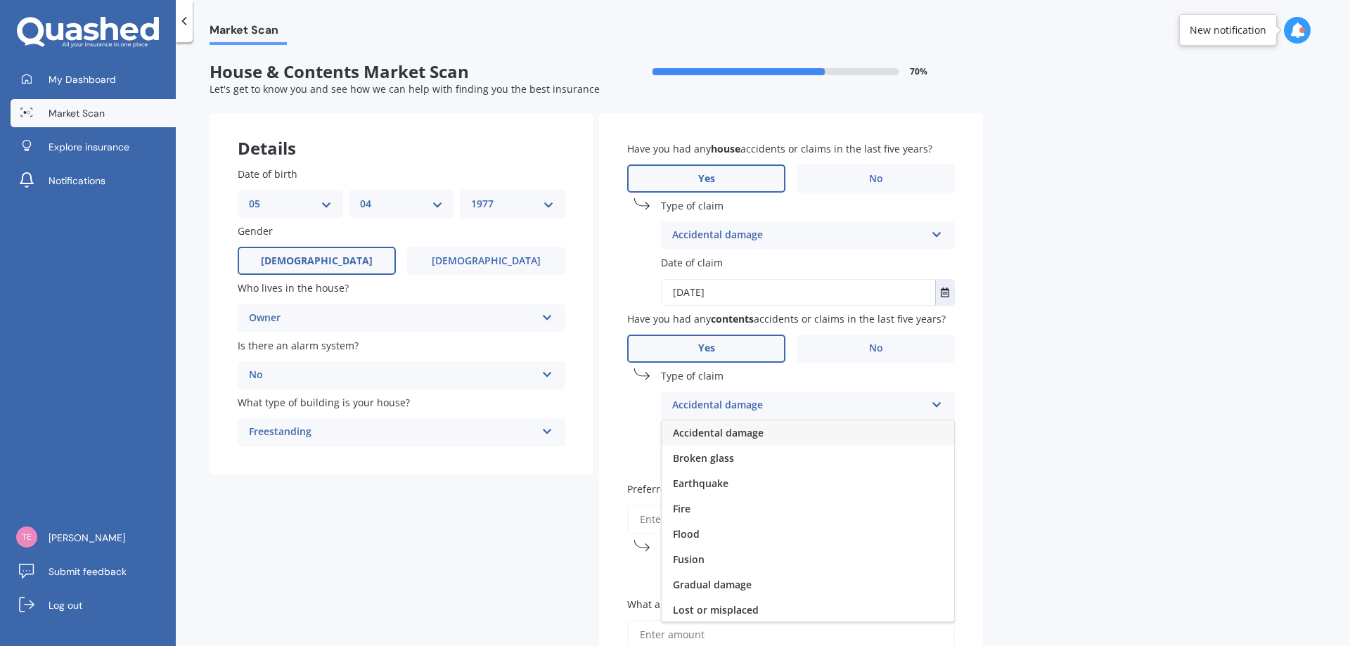
click at [1103, 422] on div "Market Scan House & Contents Market Scan 70 % Let's get to know you and see how…" at bounding box center [763, 347] width 1174 height 604
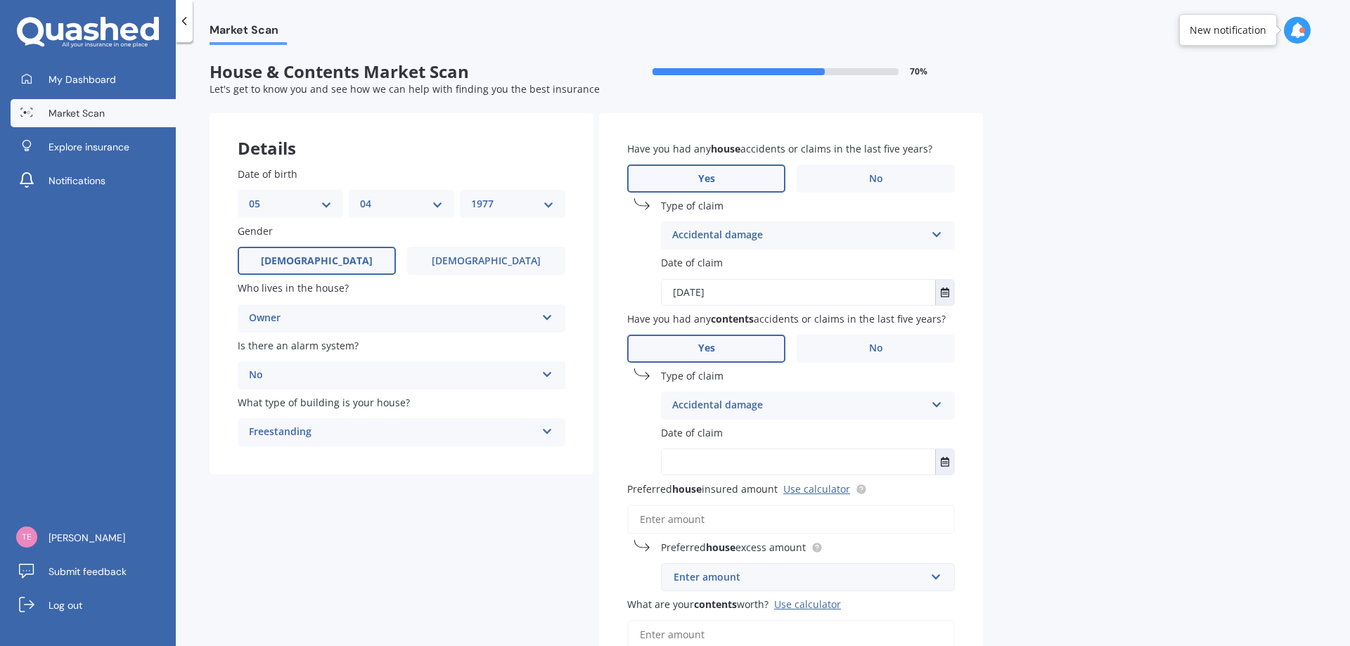
click at [776, 462] on input "text" at bounding box center [799, 461] width 274 height 25
click at [683, 460] on input "11022022" at bounding box center [799, 461] width 274 height 25
click at [700, 461] on input "11/022022" at bounding box center [799, 461] width 274 height 25
type input "11/02/2022"
click at [684, 290] on input "02/02/2022" at bounding box center [799, 292] width 274 height 25
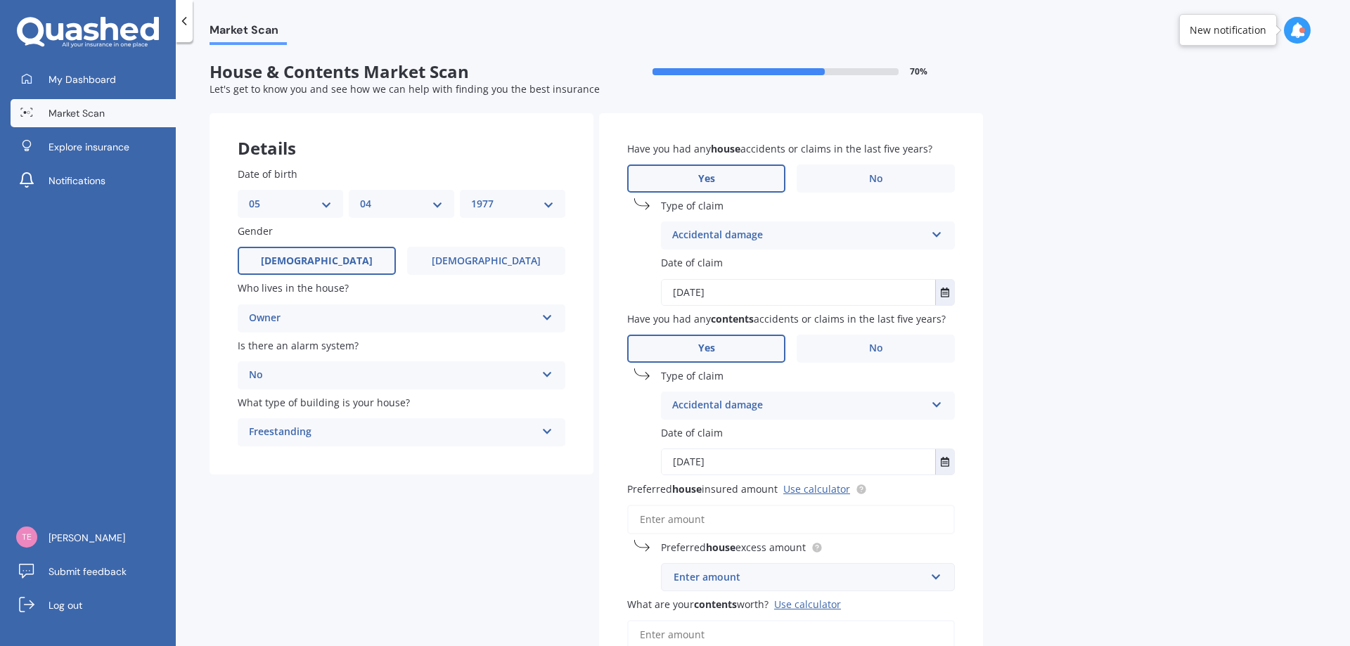
click at [793, 293] on input "20/02/2022" at bounding box center [799, 292] width 274 height 25
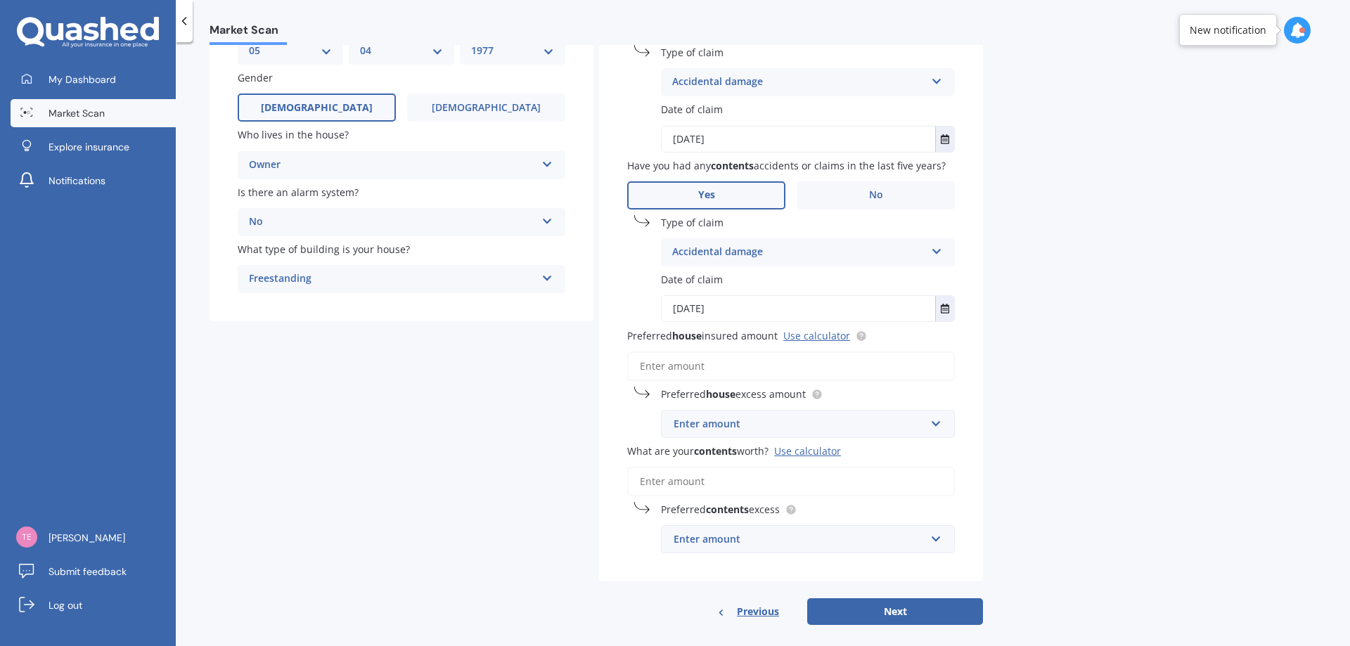
scroll to position [169, 0]
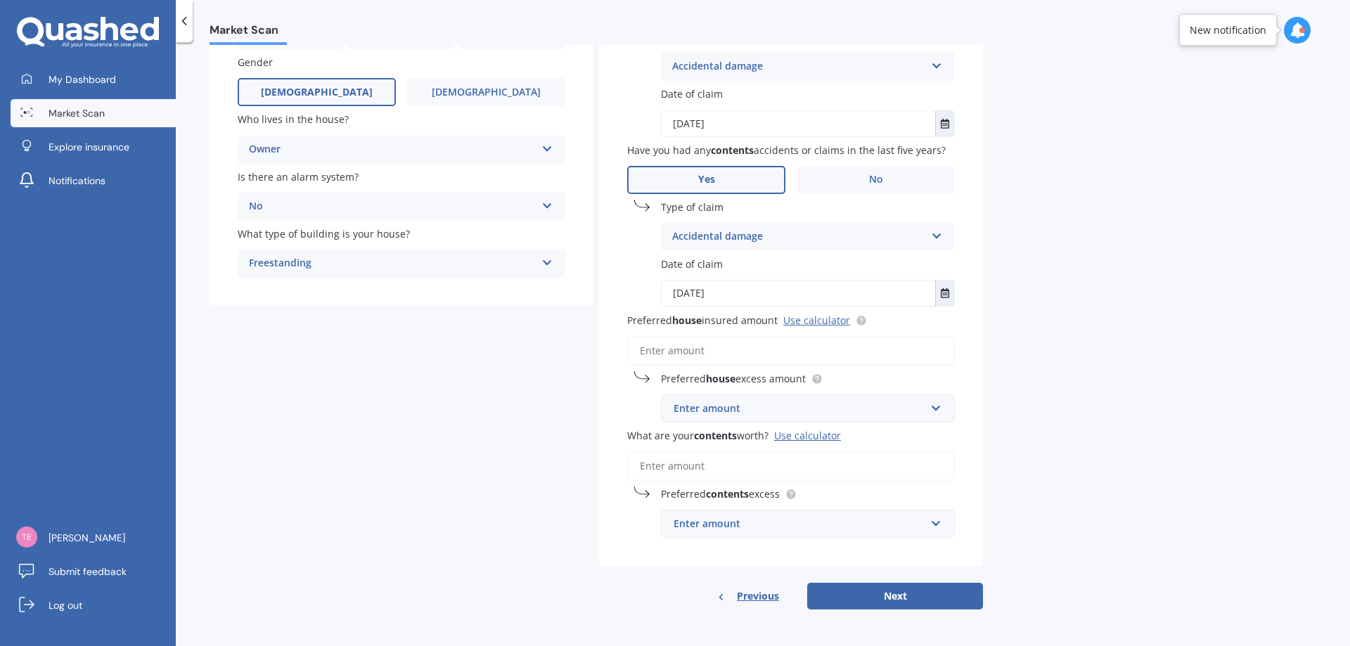
type input "20/02/2022"
click at [693, 345] on input "Preferred house insured amount Use calculator" at bounding box center [791, 351] width 328 height 30
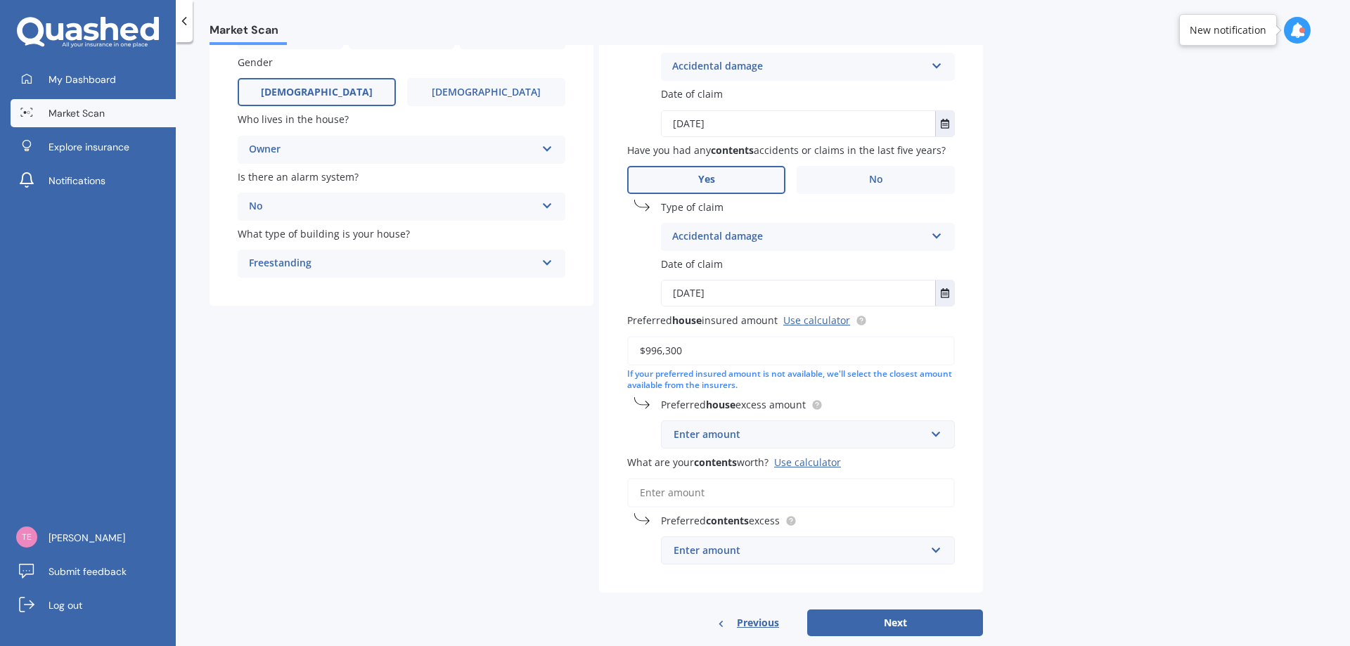
type input "$996,300"
click at [766, 431] on div "Enter amount" at bounding box center [800, 434] width 252 height 15
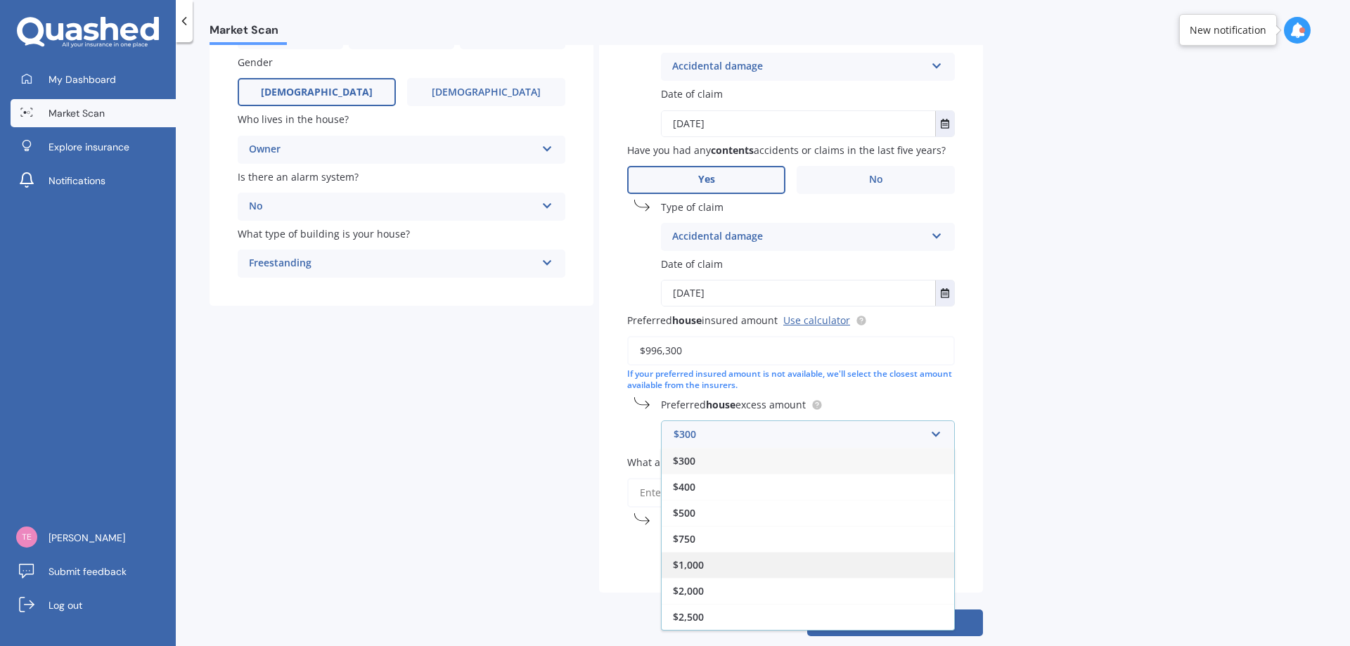
click at [713, 563] on div "$1,000" at bounding box center [808, 565] width 293 height 26
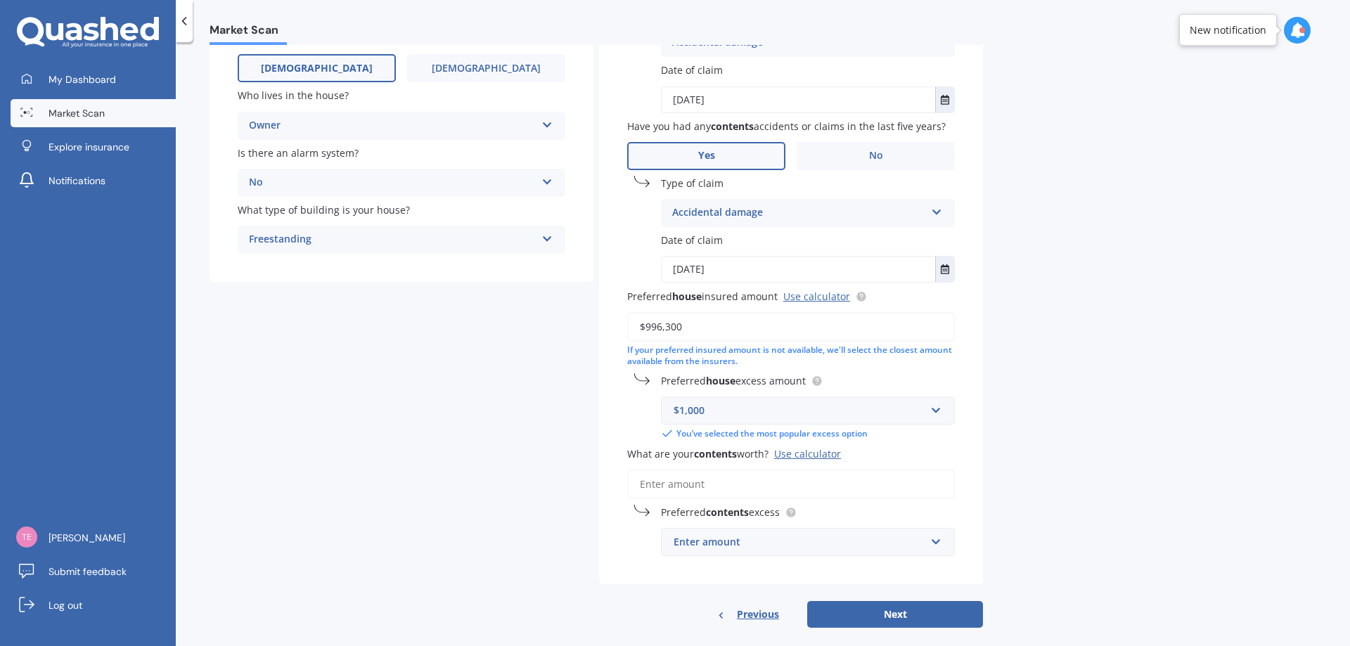
scroll to position [211, 0]
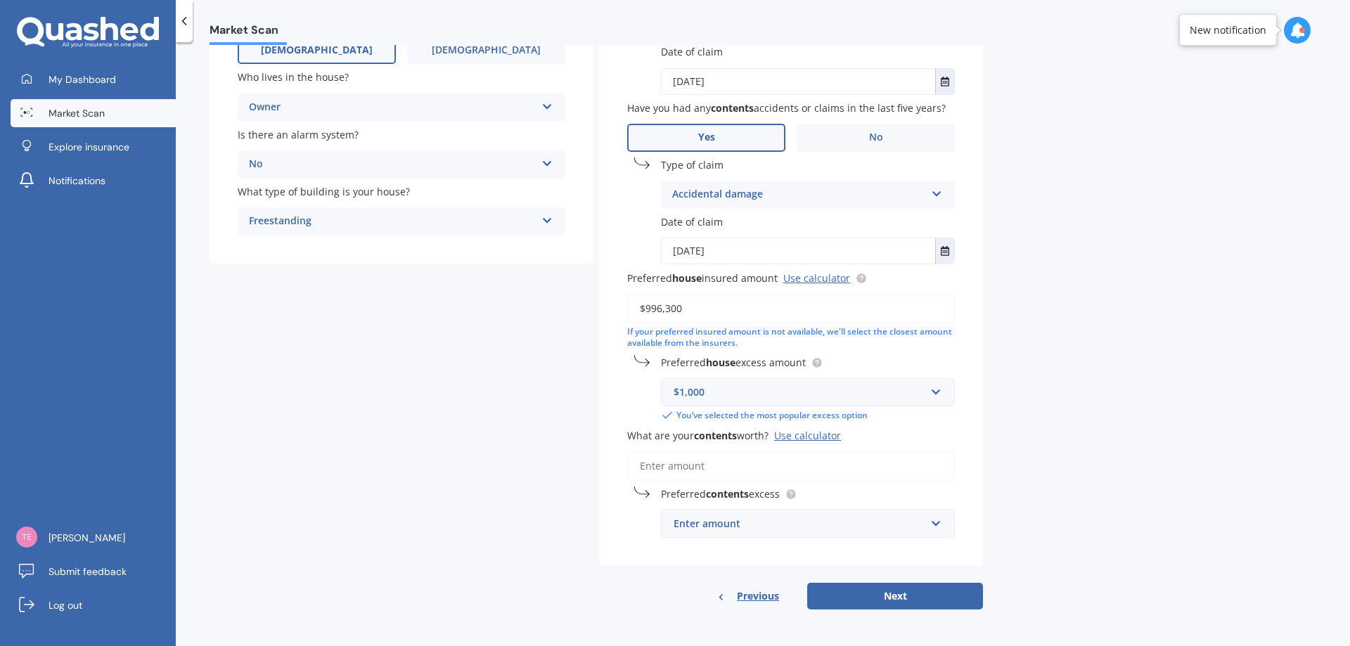
click at [723, 463] on input "What are your contents worth? Use calculator" at bounding box center [791, 466] width 328 height 30
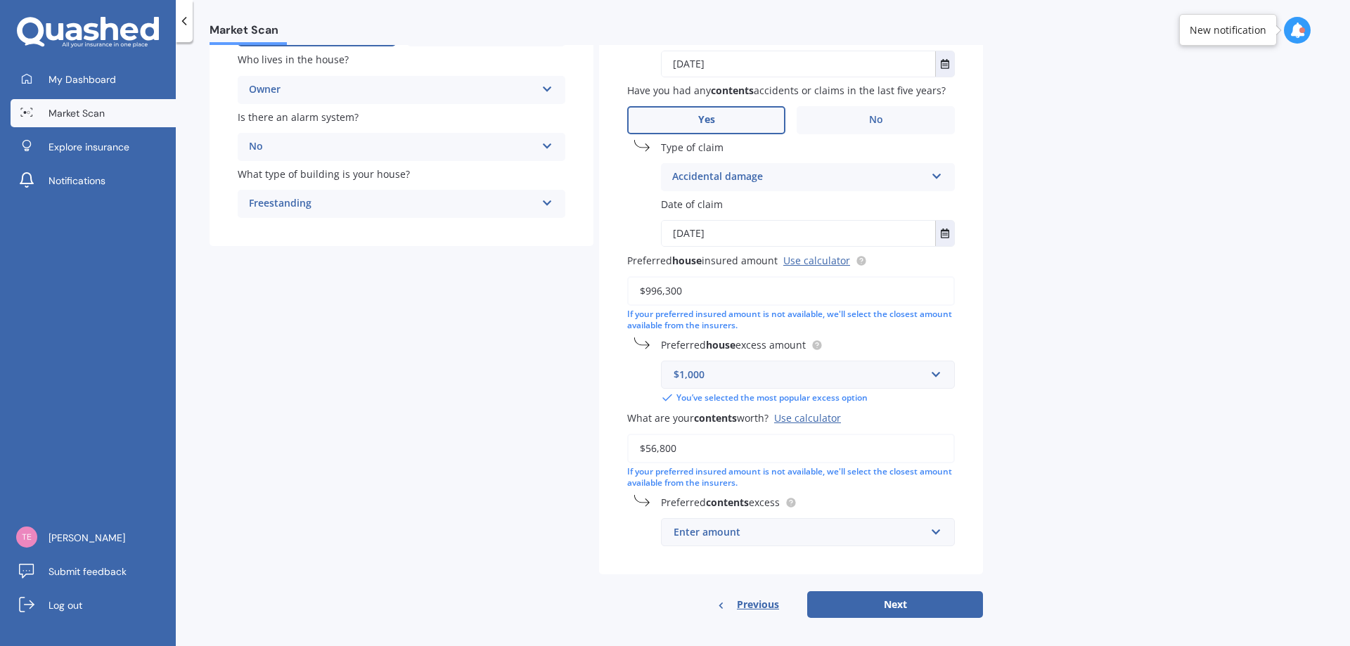
scroll to position [237, 0]
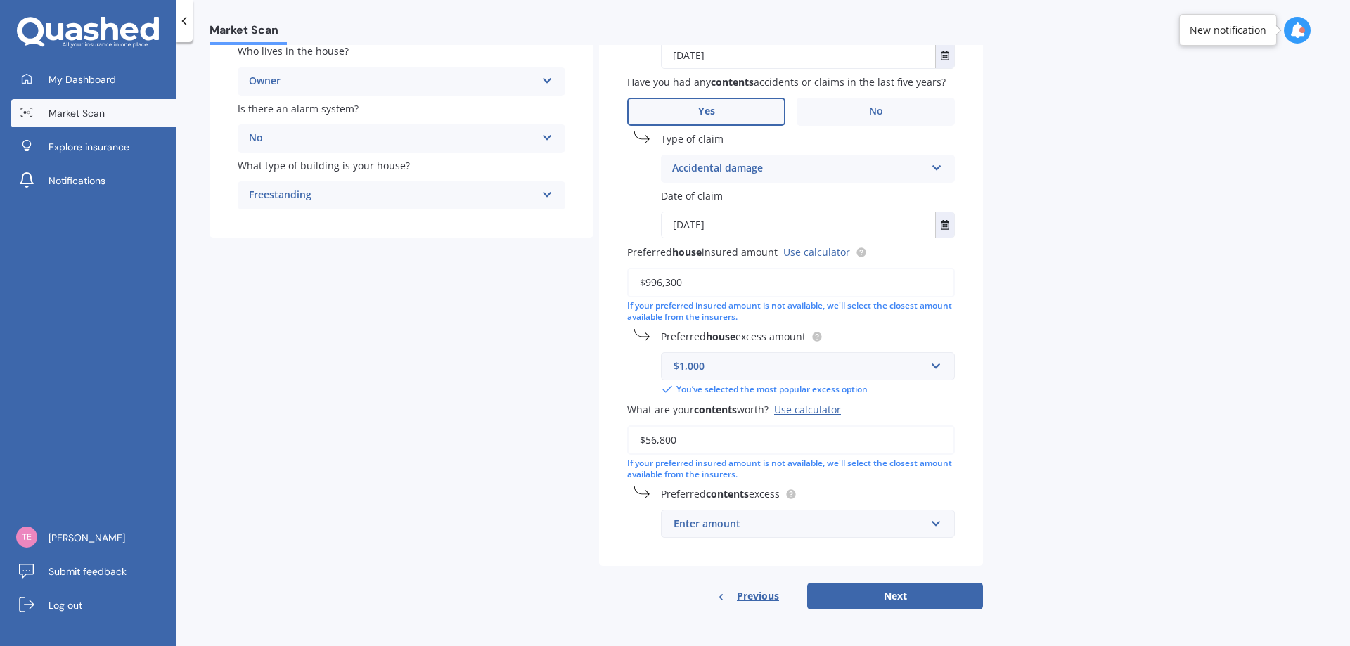
type input "$56,800"
click at [731, 527] on div "Enter amount" at bounding box center [800, 523] width 252 height 15
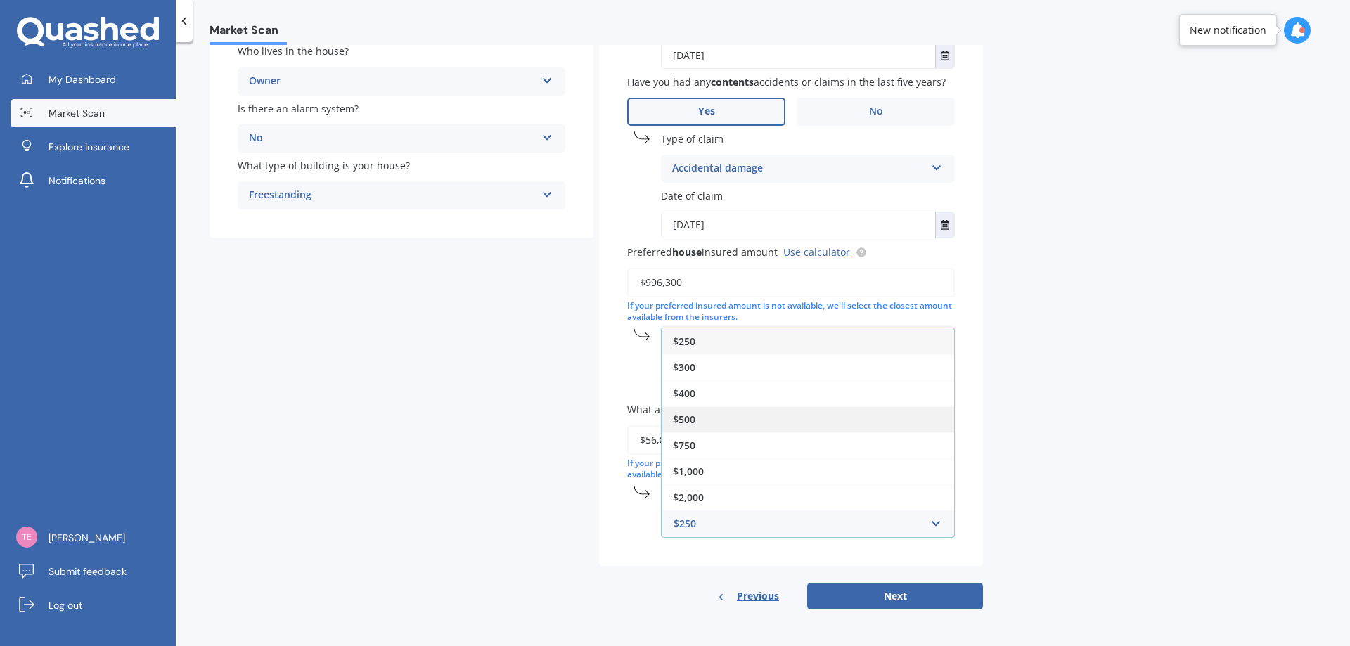
click at [699, 416] on div "$500" at bounding box center [808, 419] width 293 height 26
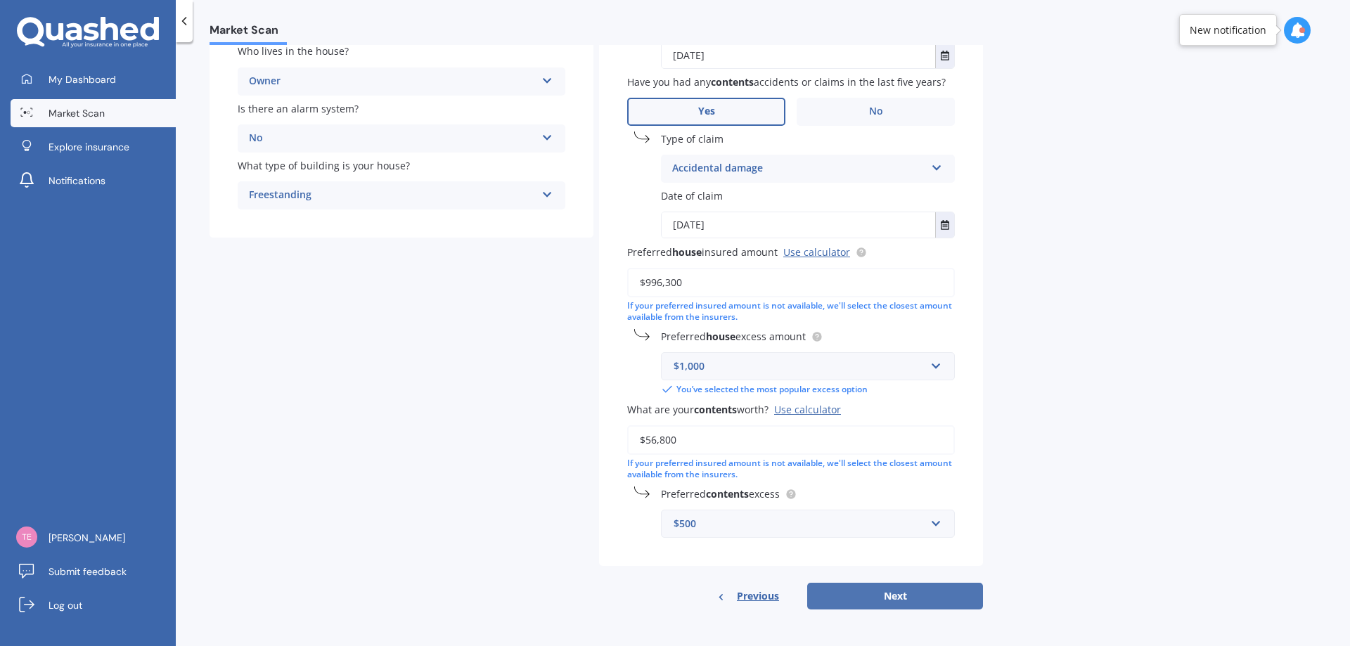
click at [913, 596] on button "Next" at bounding box center [895, 596] width 176 height 27
select select "05"
select select "04"
select select "1977"
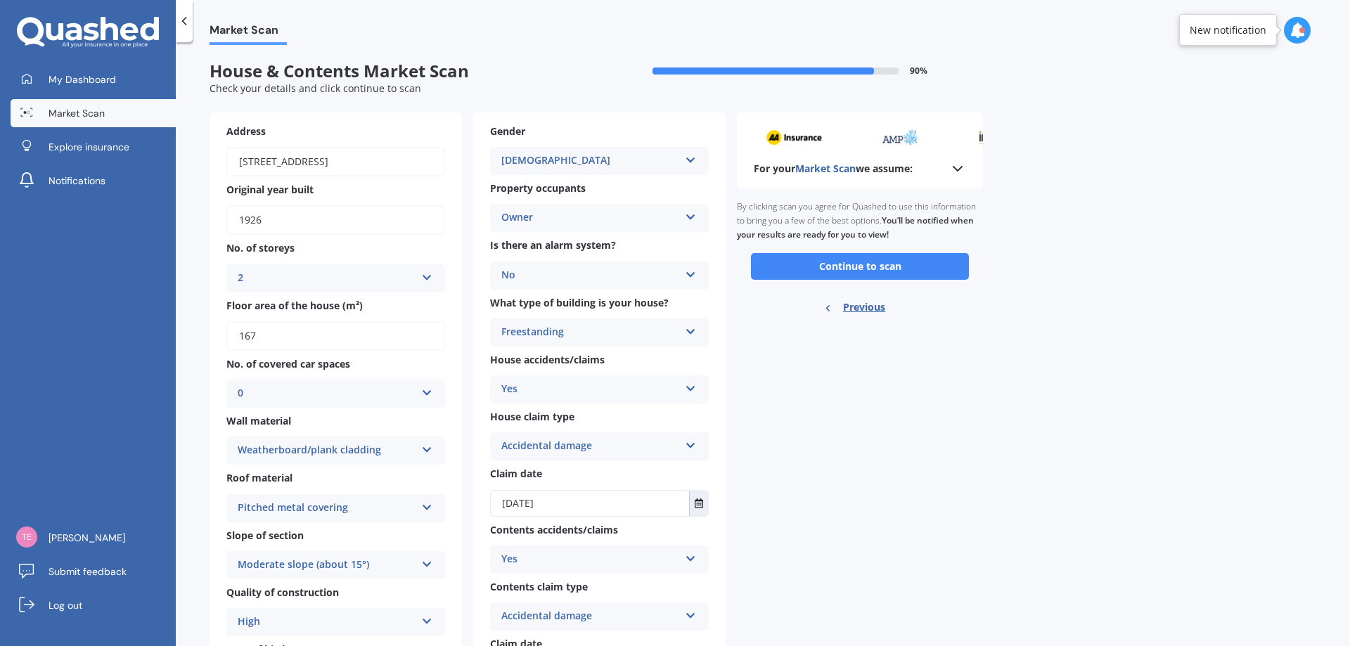
scroll to position [0, 0]
click at [845, 263] on button "Continue to scan" at bounding box center [860, 267] width 218 height 27
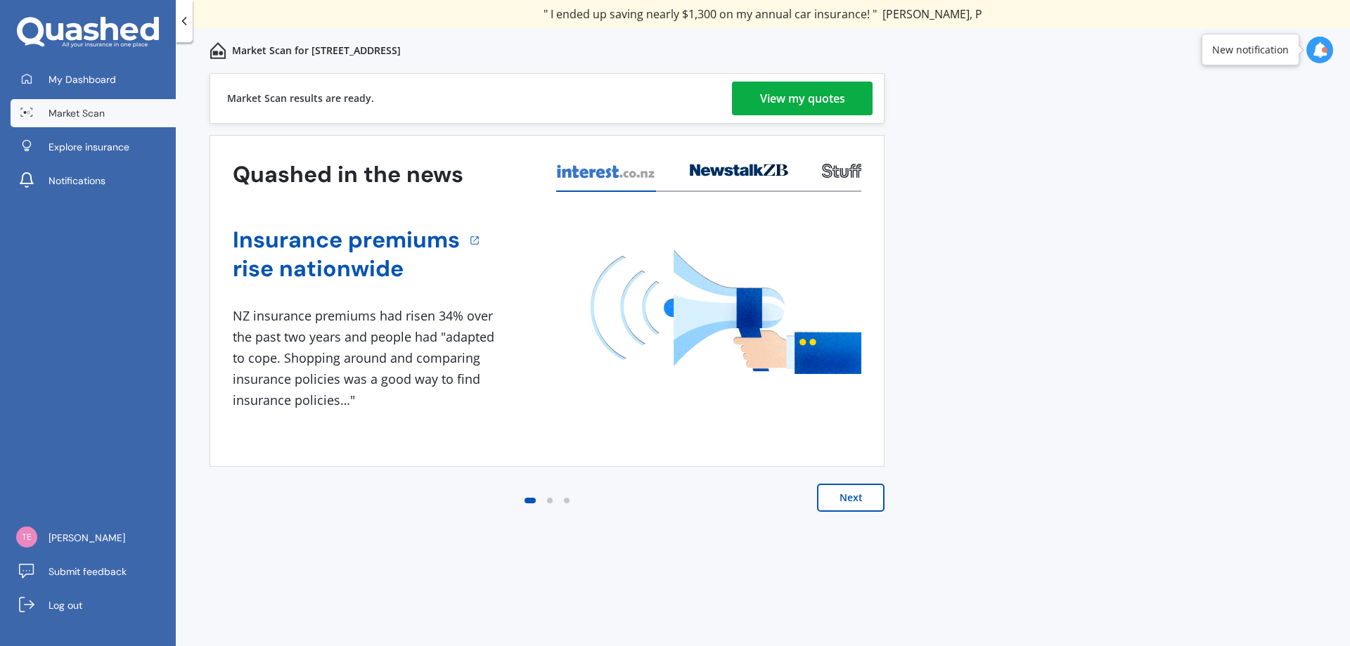
click at [823, 95] on div "View my quotes" at bounding box center [802, 99] width 85 height 34
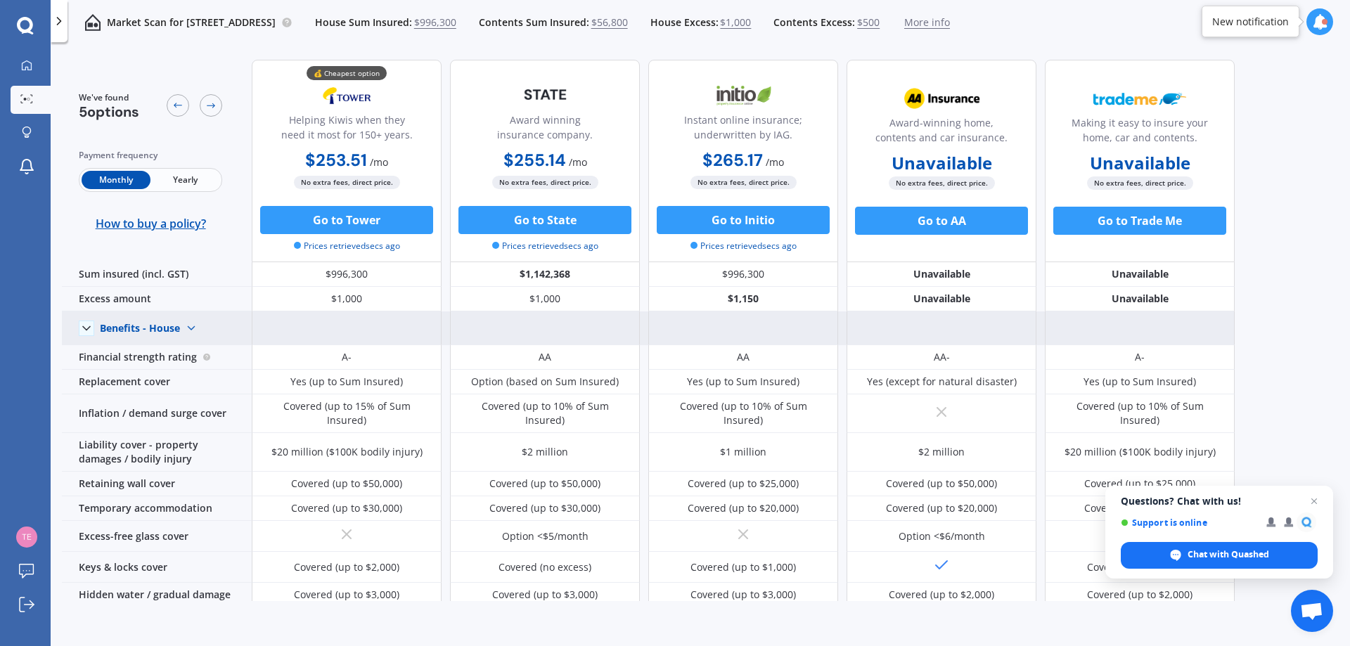
click at [188, 324] on img at bounding box center [191, 328] width 23 height 23
click at [192, 325] on img at bounding box center [191, 328] width 23 height 23
click at [184, 377] on span "Benefits - Contents" at bounding box center [156, 377] width 89 height 13
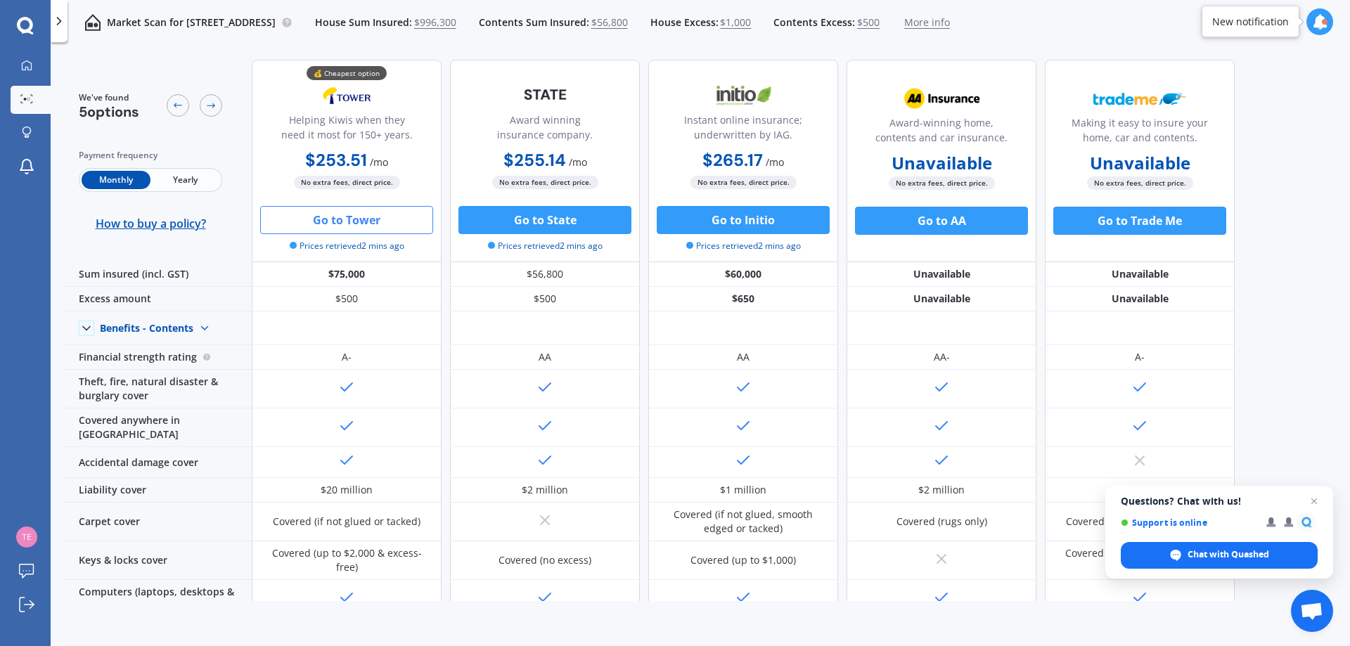
click at [321, 223] on button "Go to Tower" at bounding box center [346, 220] width 173 height 28
